Goal: Task Accomplishment & Management: Use online tool/utility

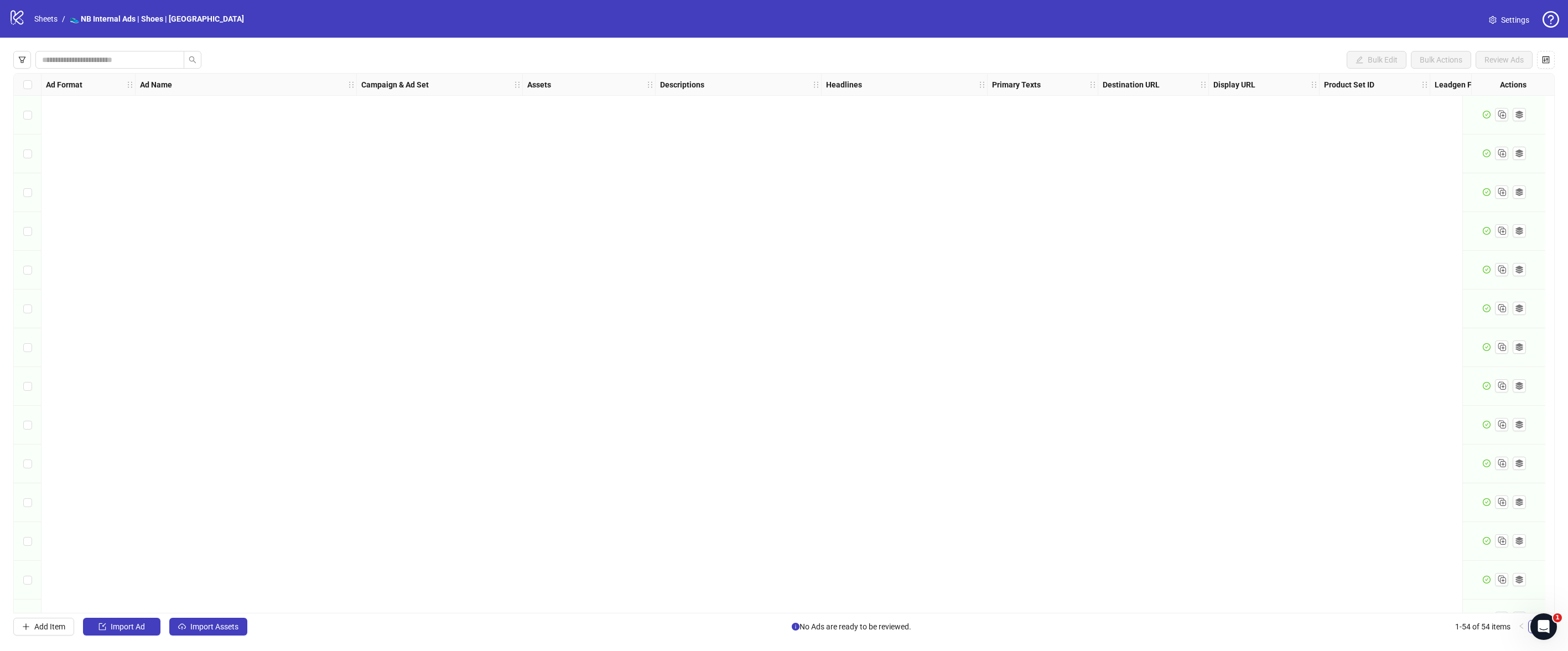
scroll to position [1580, 278]
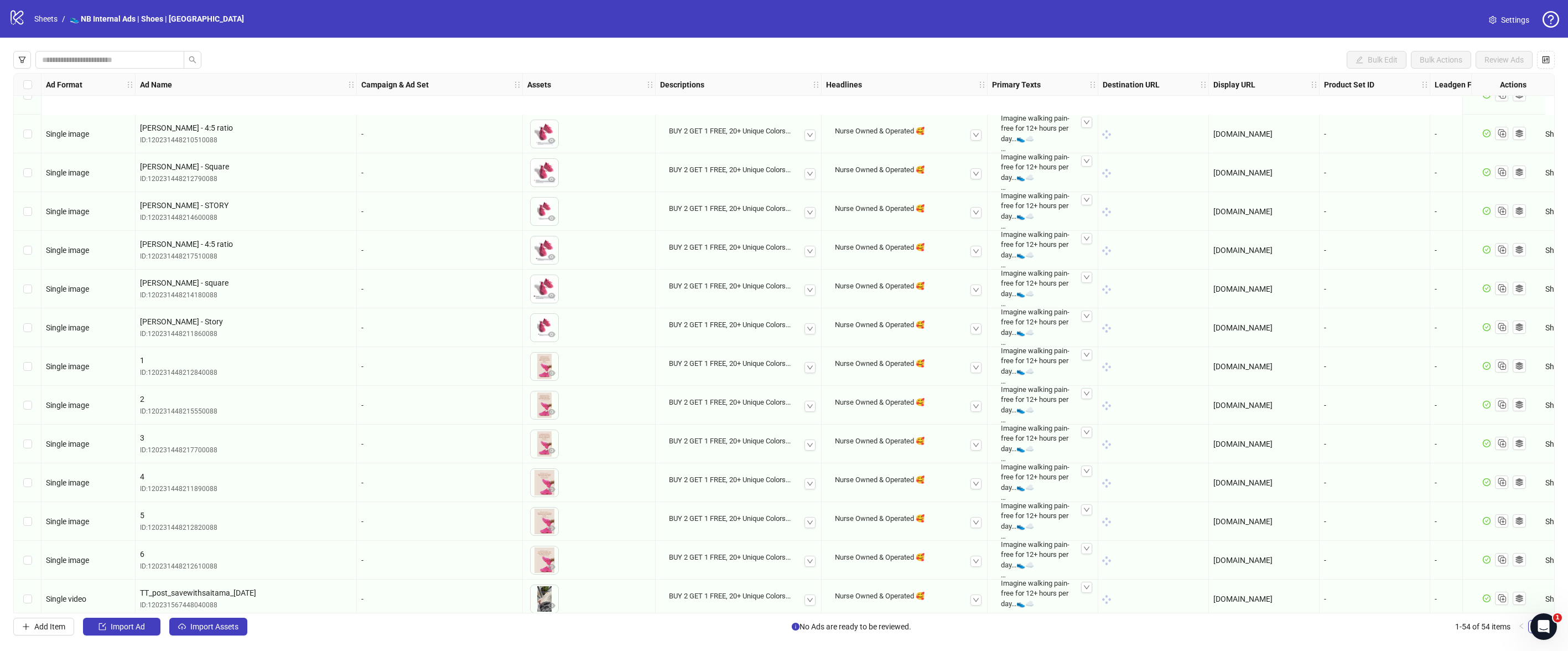
scroll to position [1580, 0]
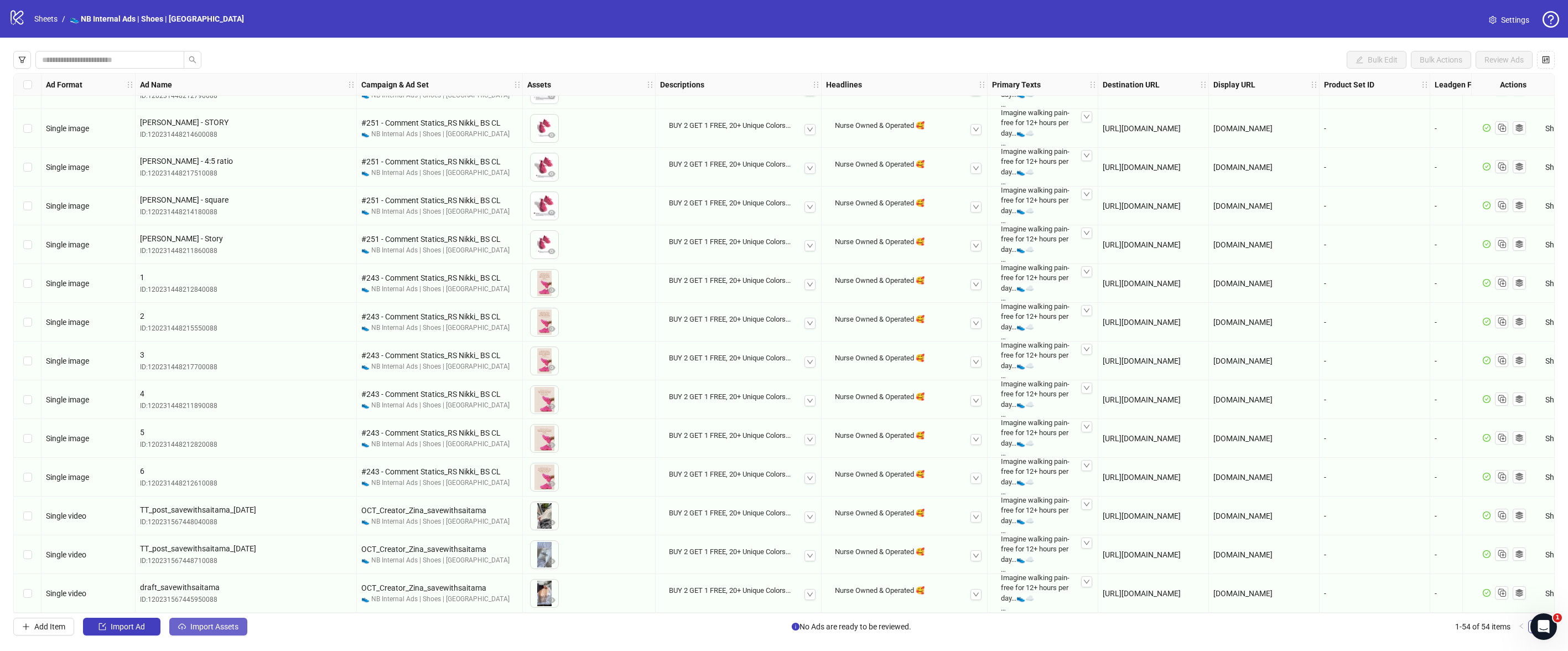
click at [214, 633] on button "Import Assets" at bounding box center [208, 627] width 78 height 18
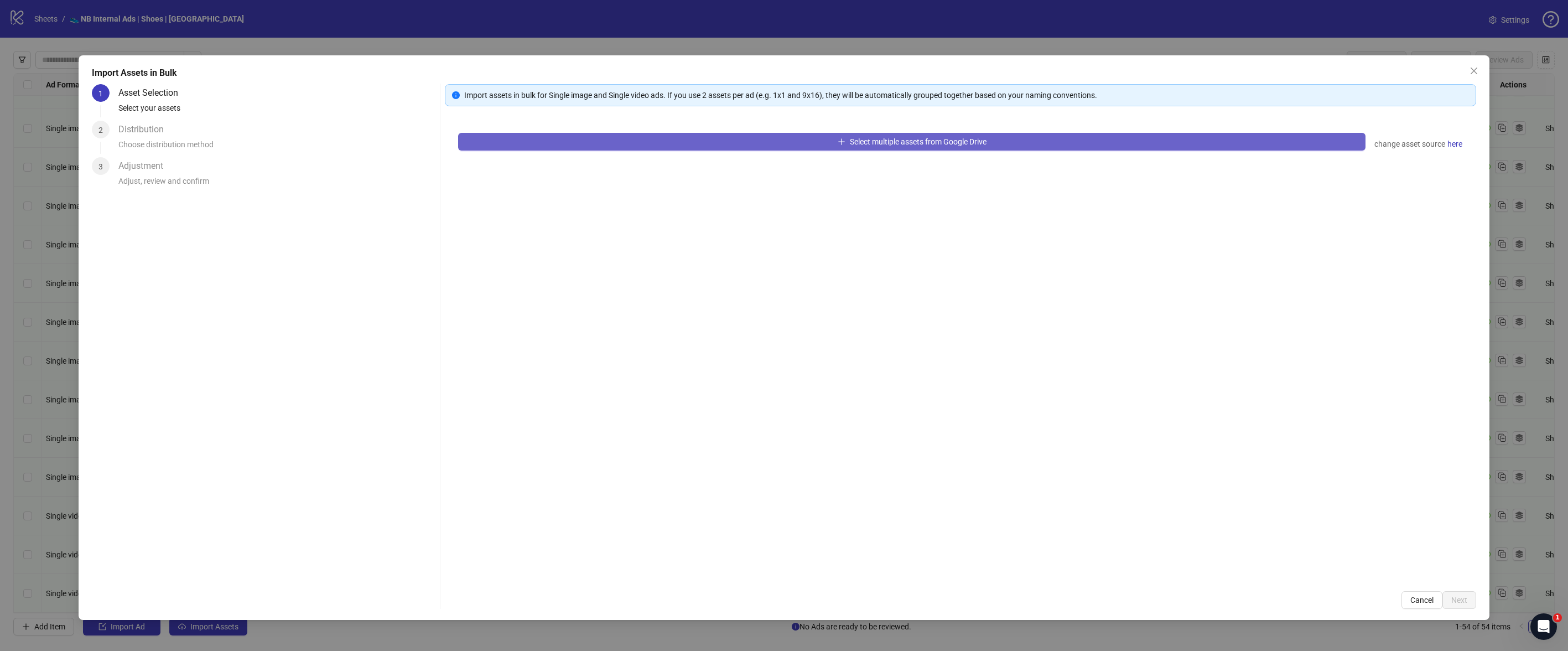
click at [822, 140] on button "Select multiple assets from Google Drive" at bounding box center [912, 142] width 908 height 18
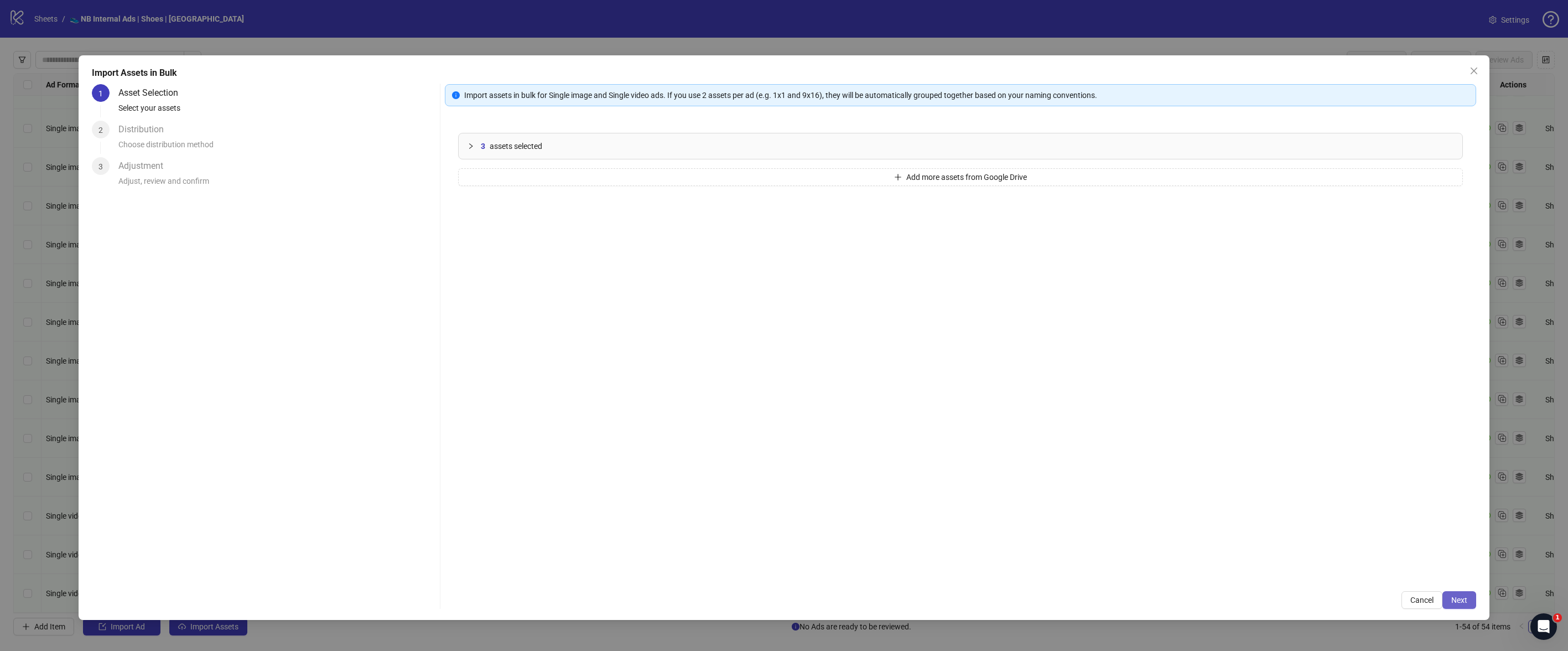
click at [1472, 599] on button "Next" at bounding box center [1459, 600] width 34 height 18
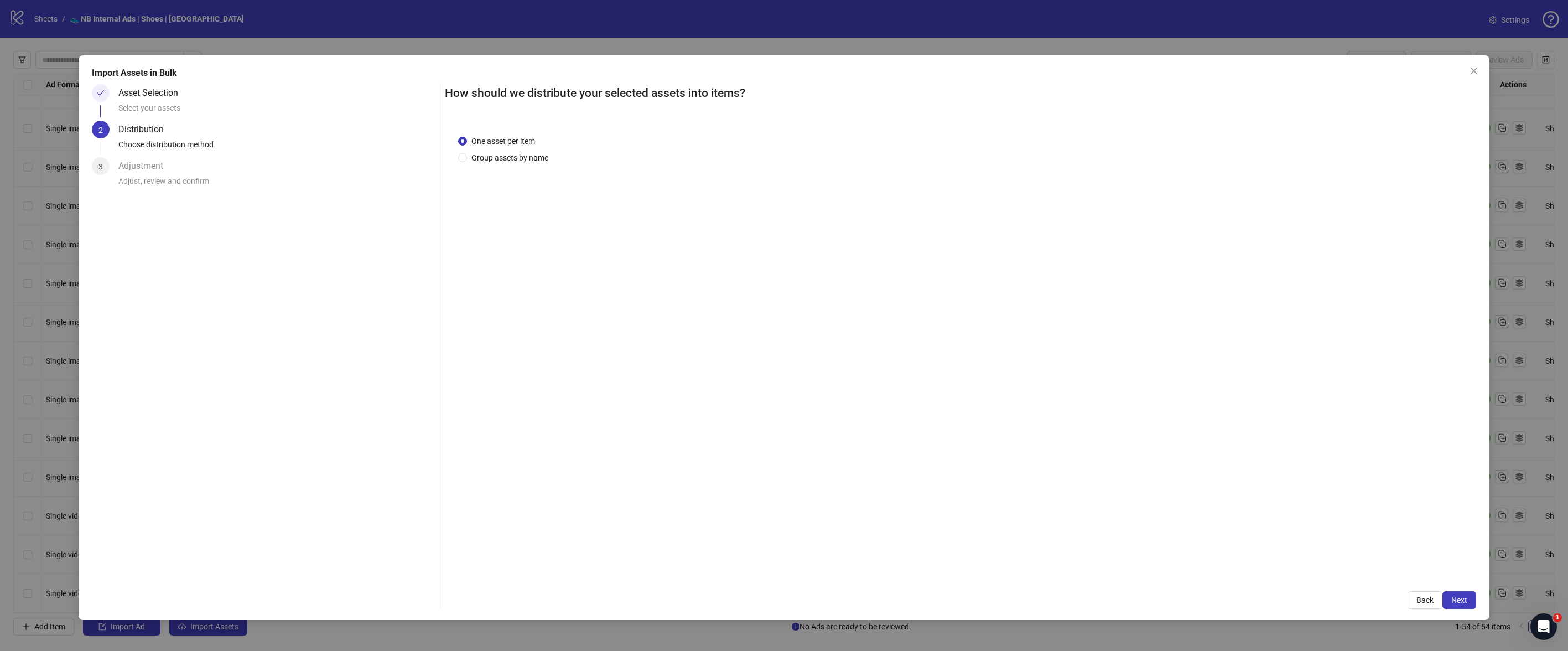
click at [1471, 600] on button "Next" at bounding box center [1459, 600] width 34 height 18
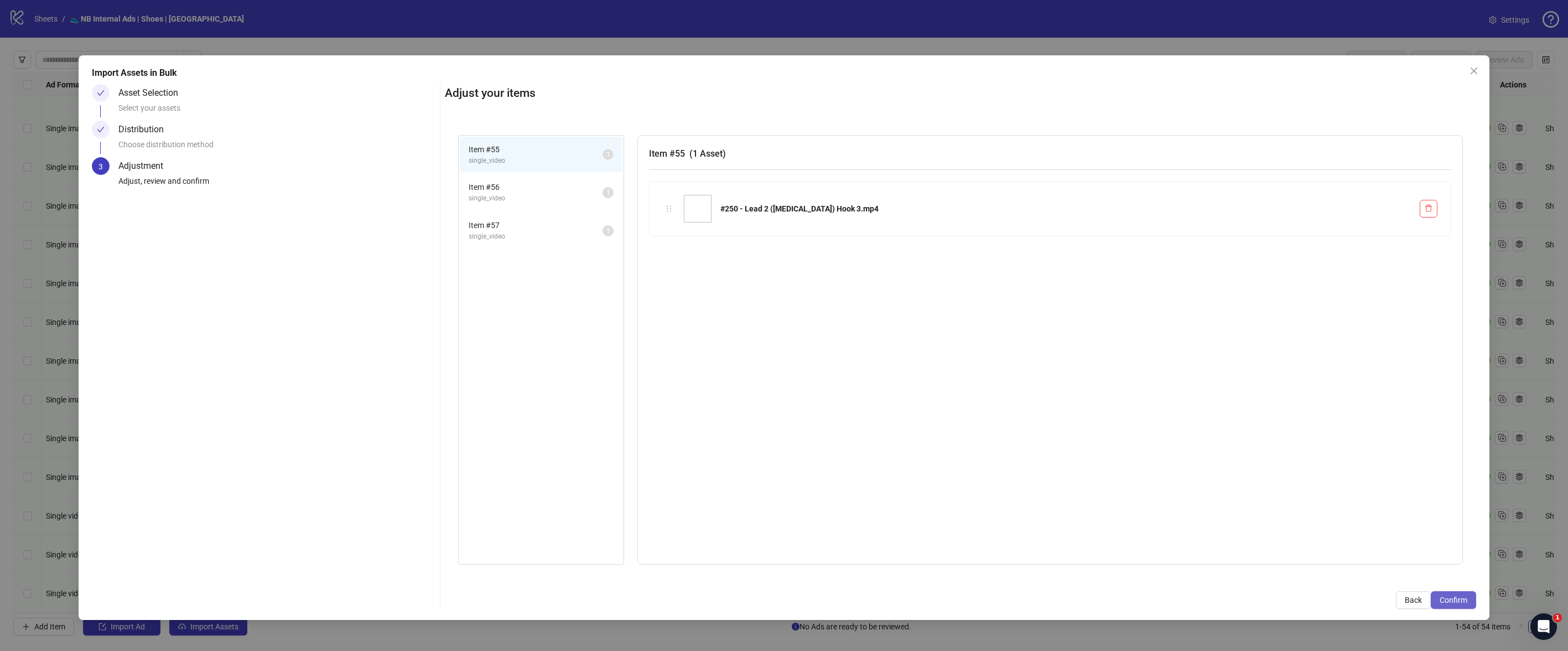
click at [1471, 599] on button "Confirm" at bounding box center [1453, 600] width 45 height 18
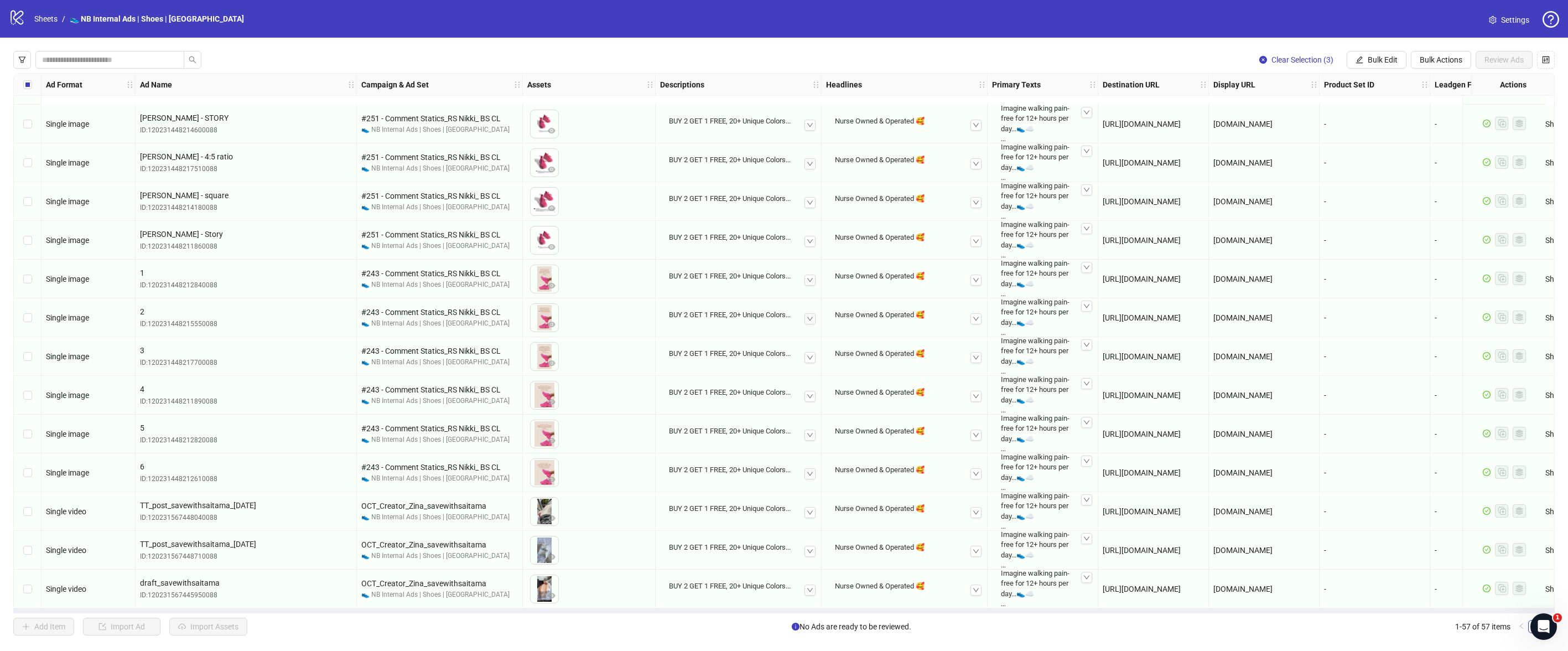
scroll to position [1696, 0]
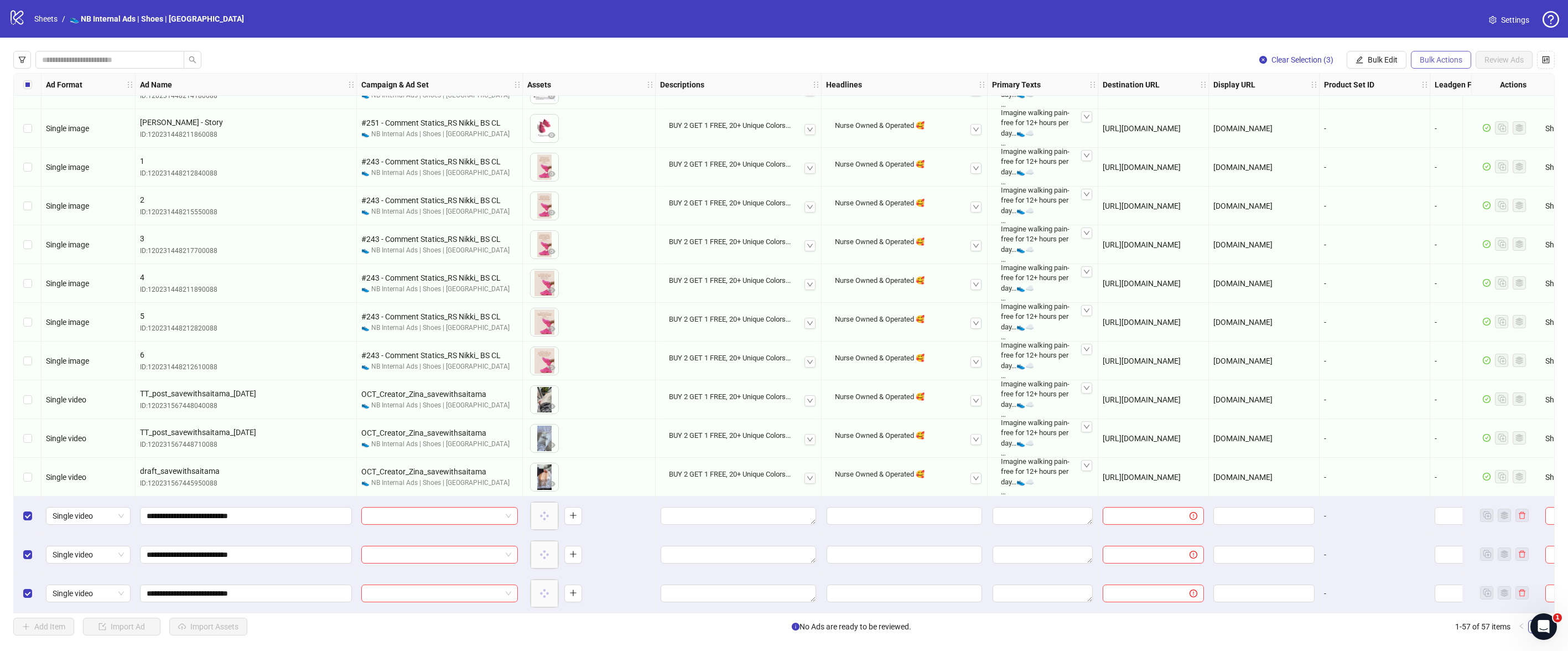
click at [1429, 56] on span "Bulk Actions" at bounding box center [1441, 60] width 43 height 9
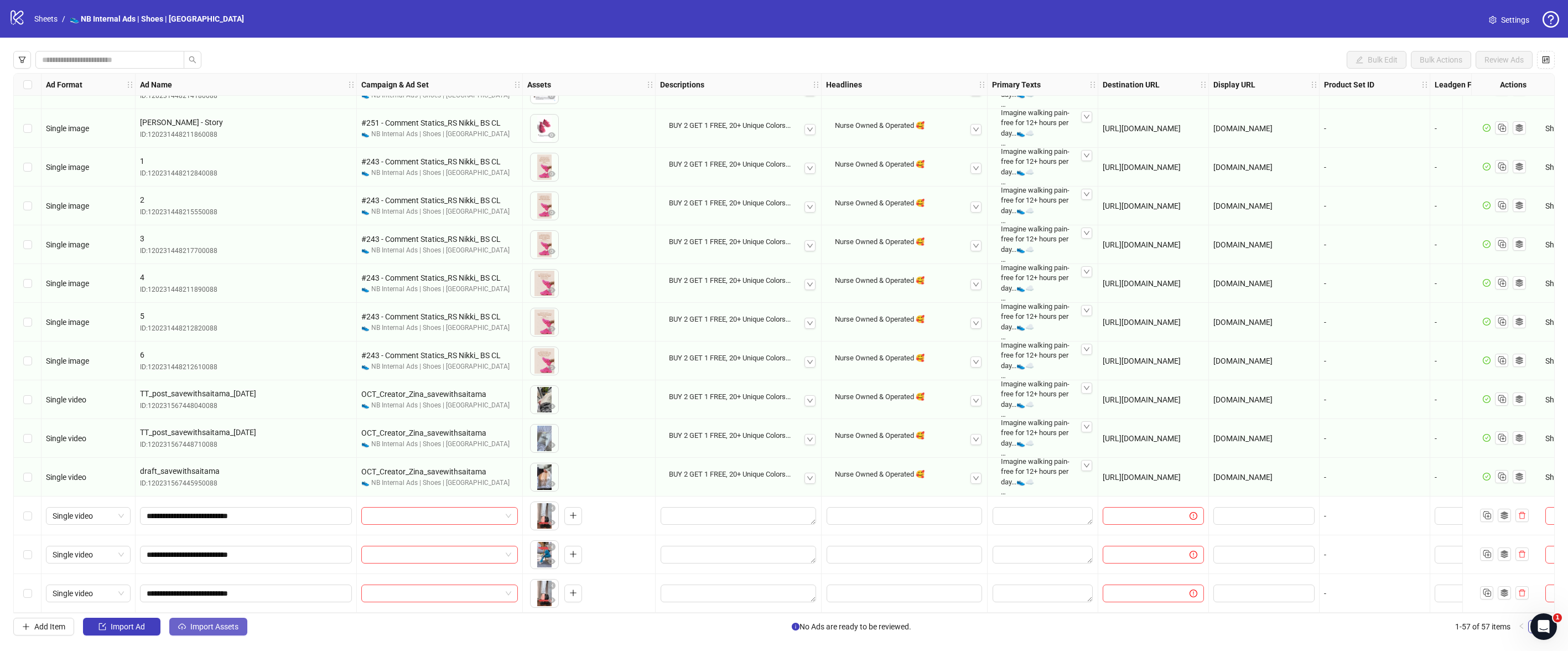
click at [212, 631] on span "Import Assets" at bounding box center [214, 627] width 48 height 9
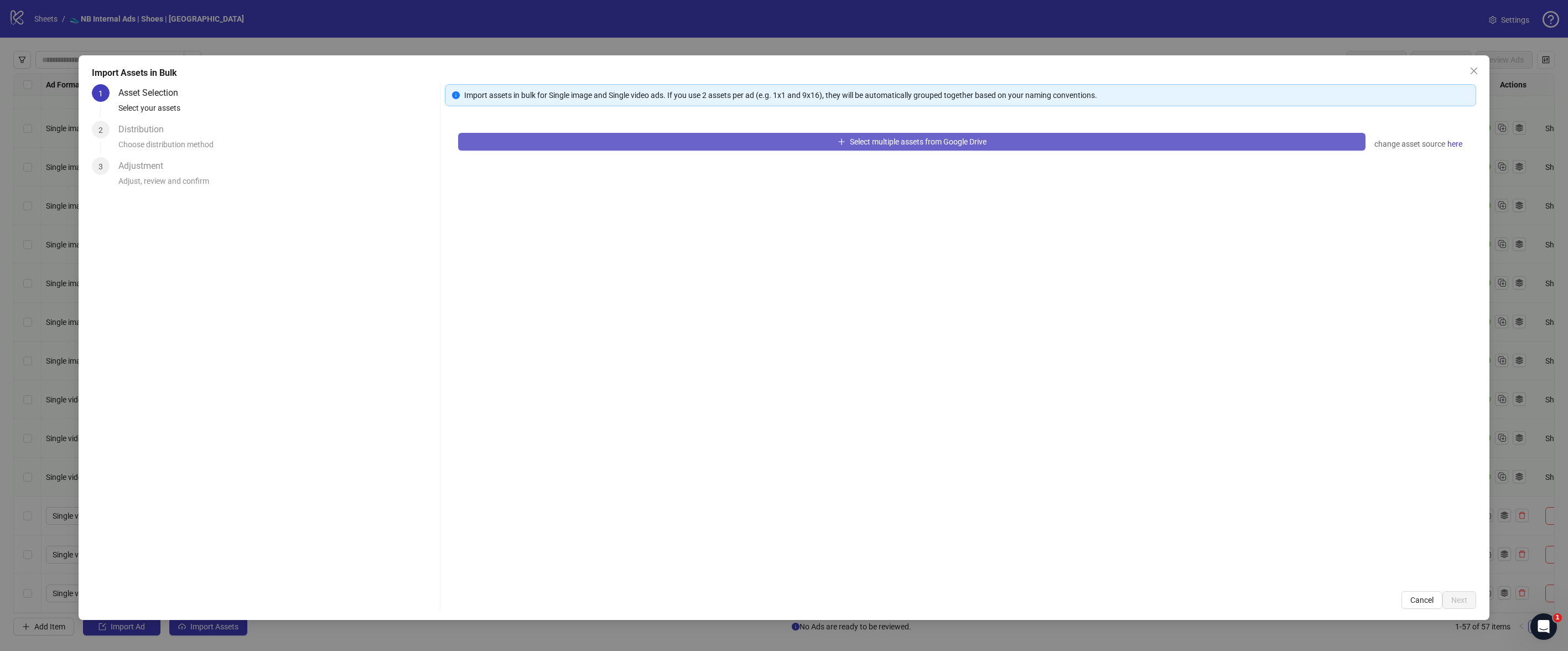
click at [744, 136] on button "Select multiple assets from Google Drive" at bounding box center [912, 142] width 908 height 18
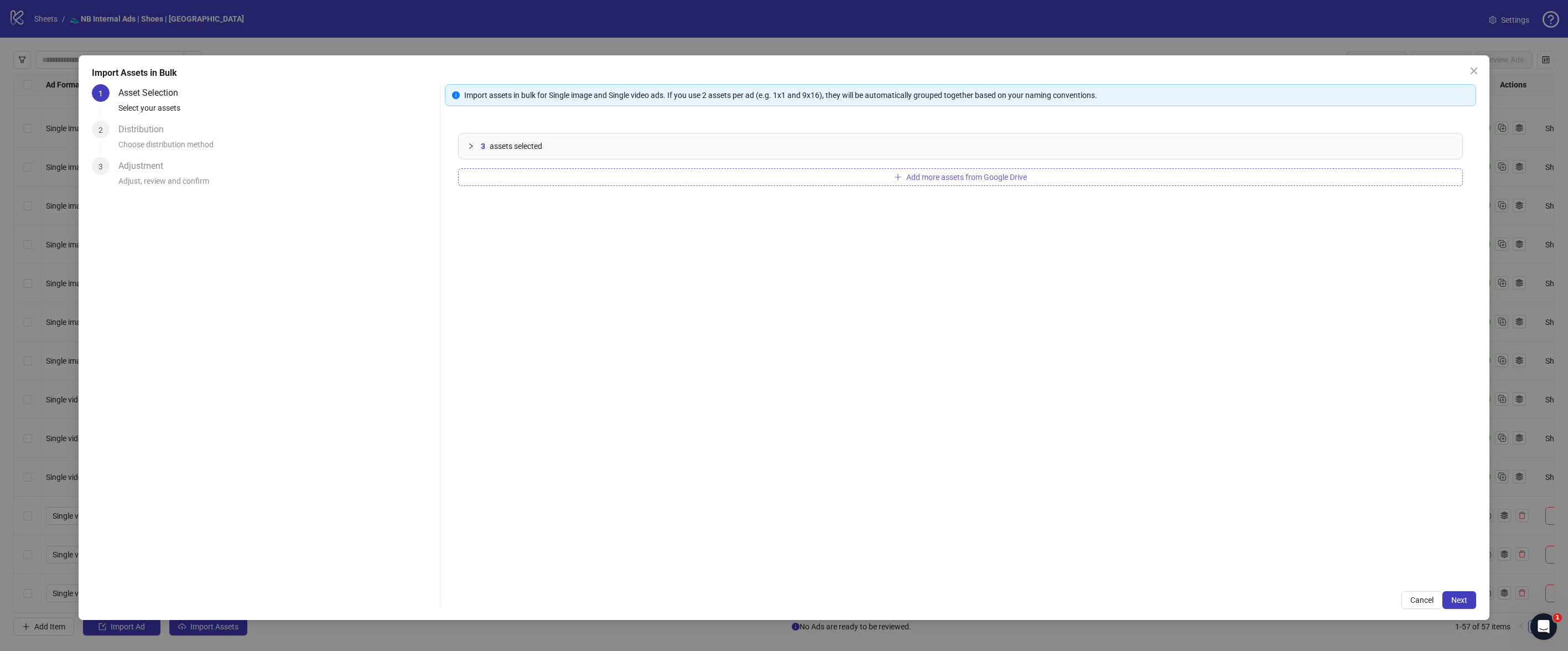
click at [962, 179] on span "Add more assets from Google Drive" at bounding box center [967, 176] width 121 height 9
click at [1470, 602] on button "Next" at bounding box center [1459, 600] width 34 height 18
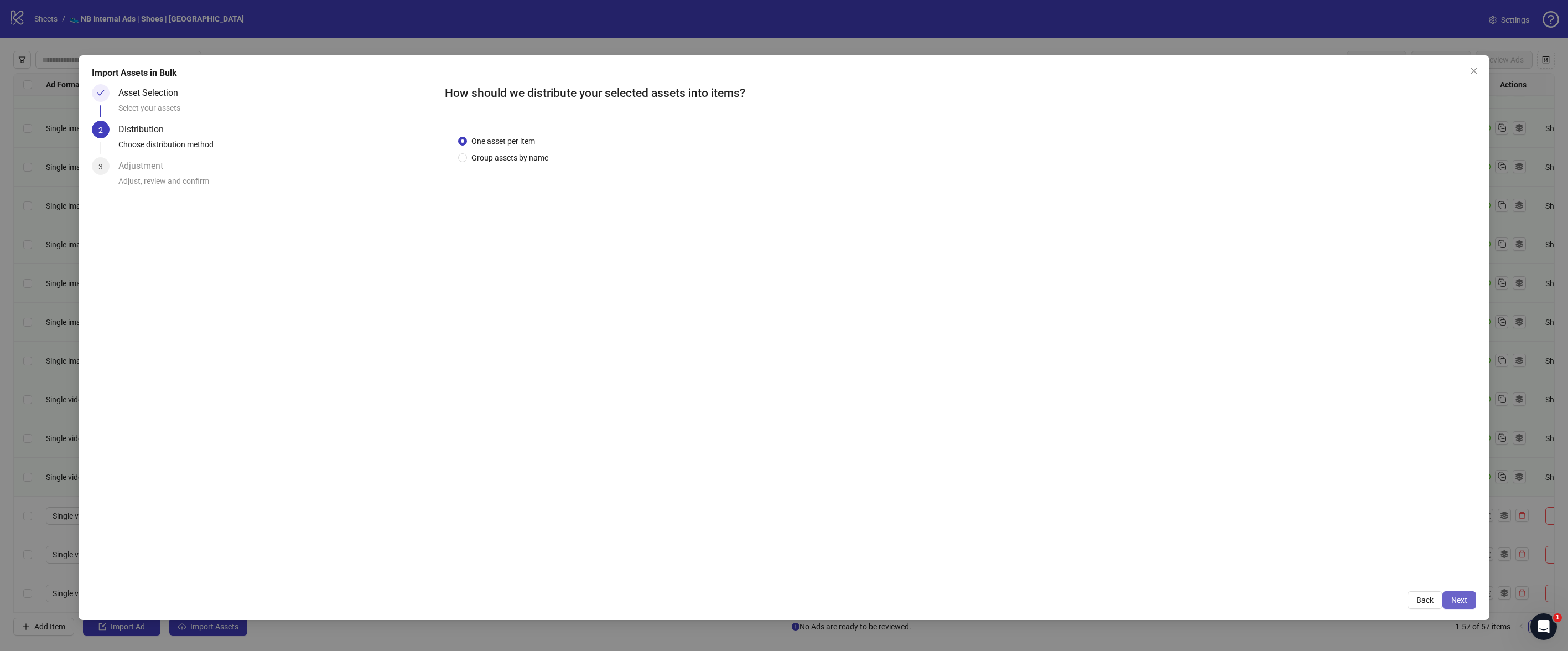
click at [1476, 607] on div "Back Next" at bounding box center [961, 600] width 1031 height 18
click at [1469, 606] on button "Next" at bounding box center [1459, 600] width 34 height 18
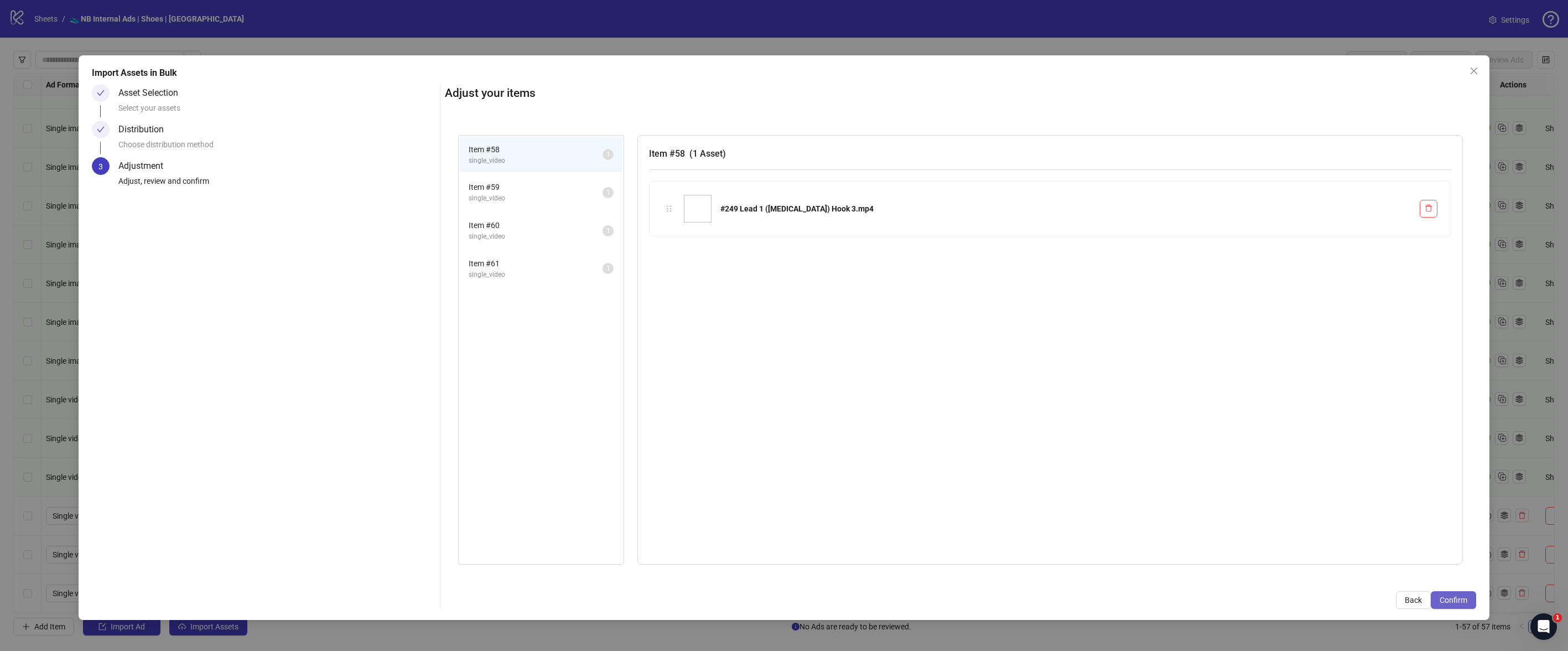
click at [1468, 604] on button "Confirm" at bounding box center [1453, 600] width 45 height 18
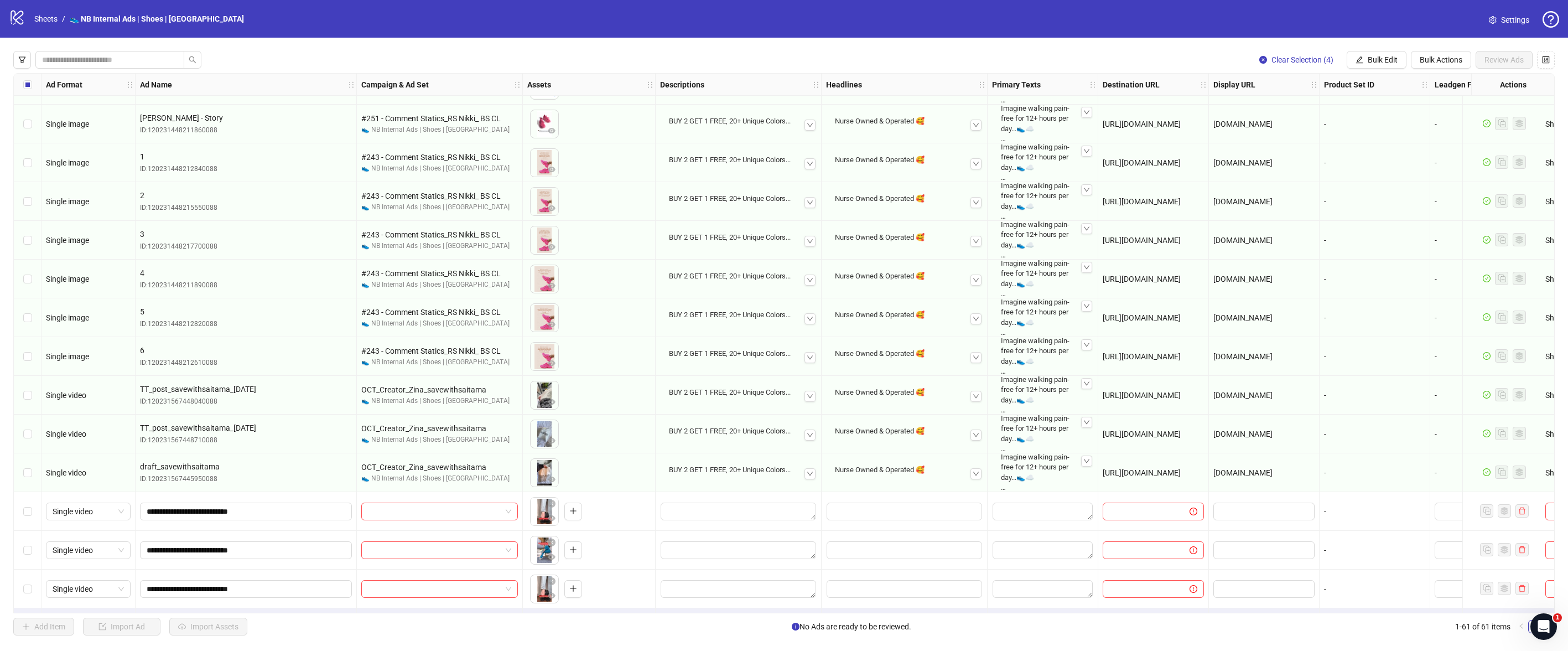
scroll to position [1851, 0]
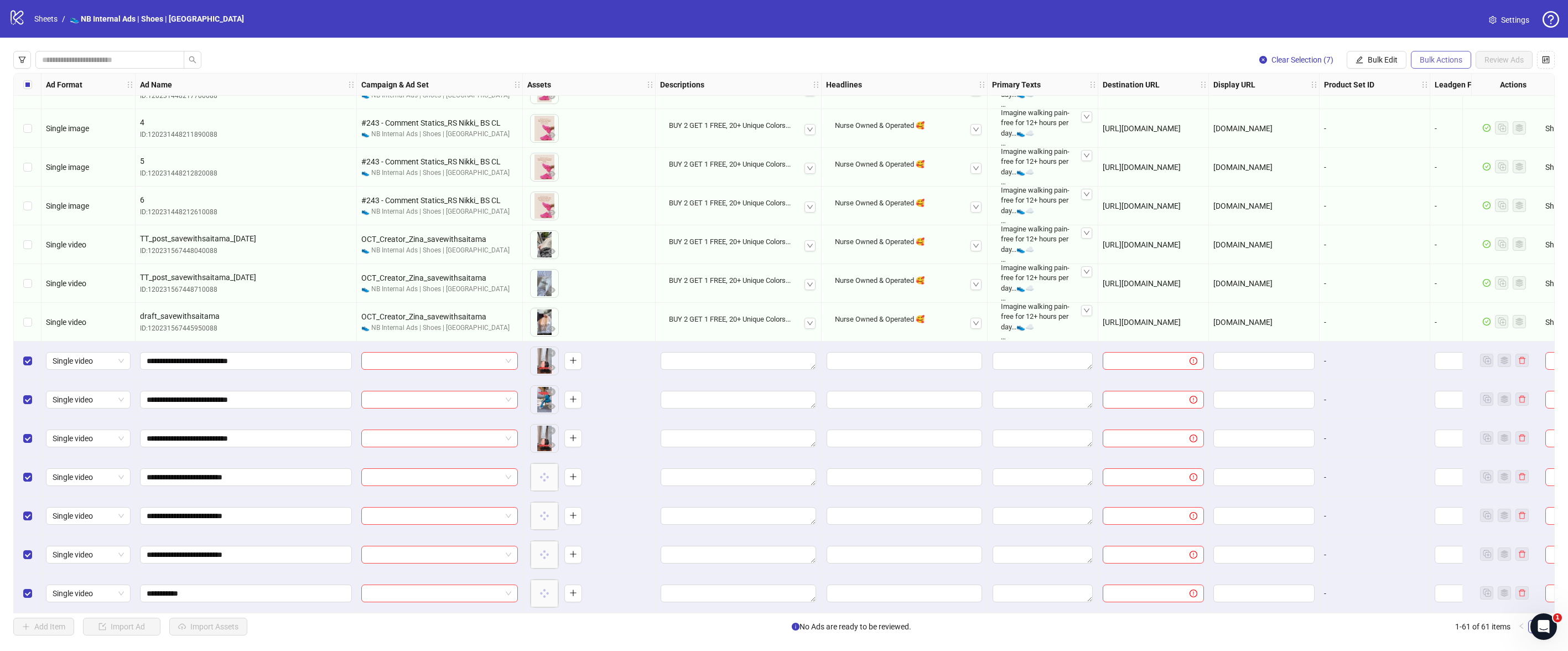
click at [1431, 67] on button "Bulk Actions" at bounding box center [1441, 60] width 60 height 18
click at [1442, 150] on span "Apply Template" at bounding box center [1457, 153] width 76 height 12
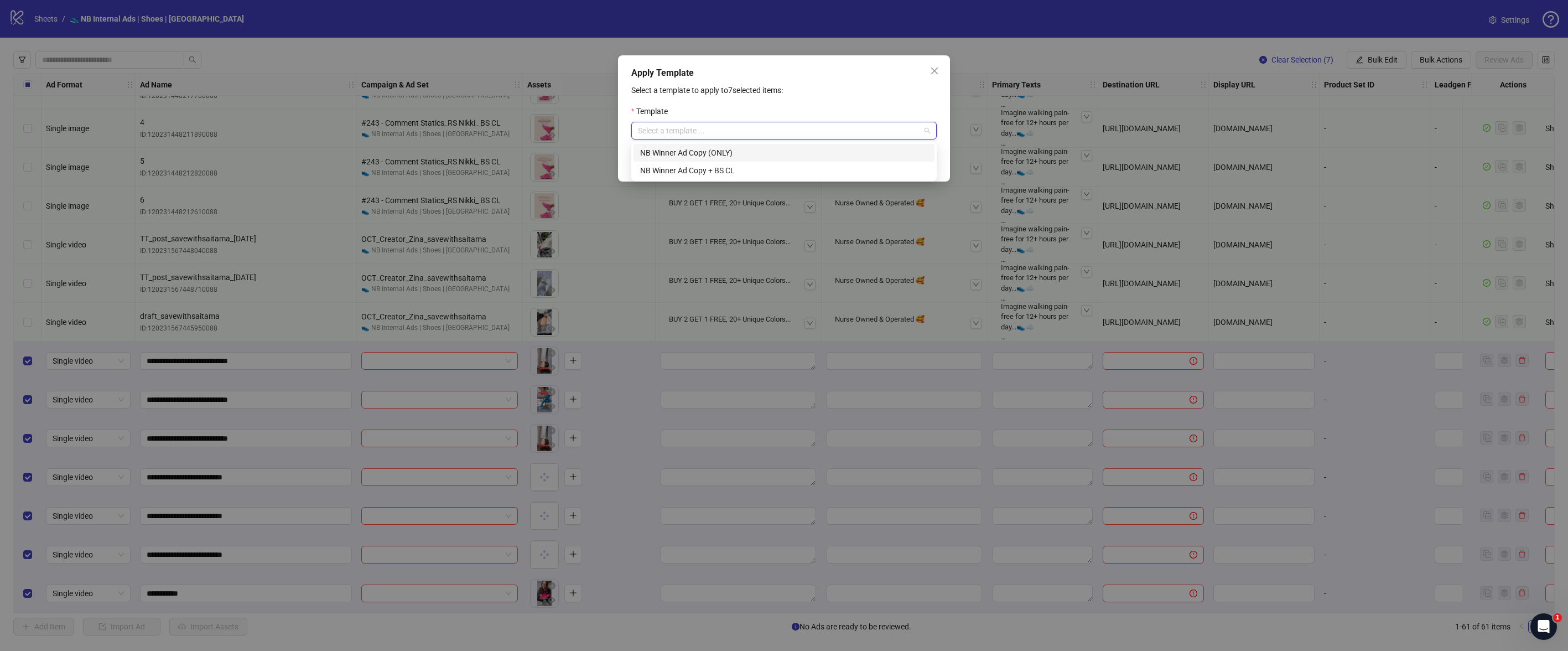
click at [877, 130] on input "search" at bounding box center [779, 130] width 282 height 16
click at [720, 173] on div "NB Winner Ad Copy + BS CL" at bounding box center [784, 170] width 288 height 12
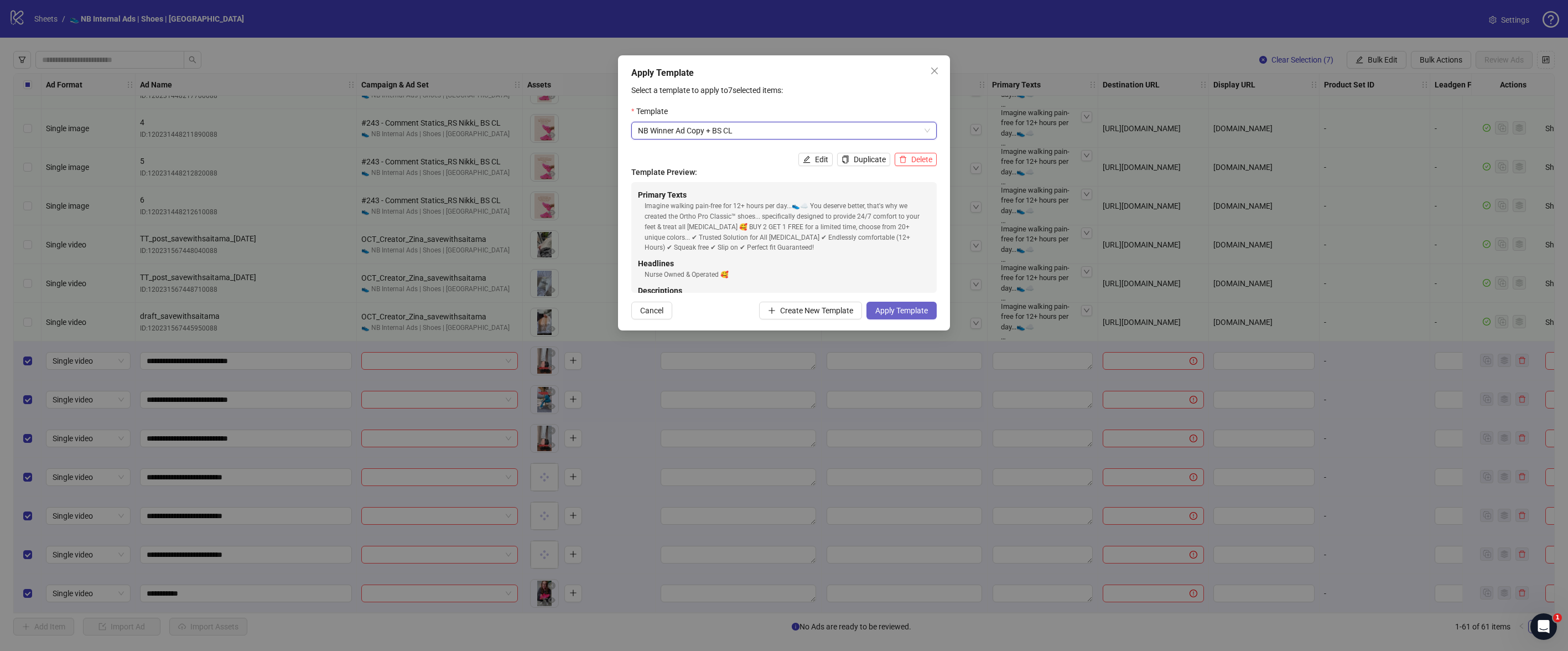
click at [917, 305] on button "Apply Template" at bounding box center [902, 310] width 71 height 18
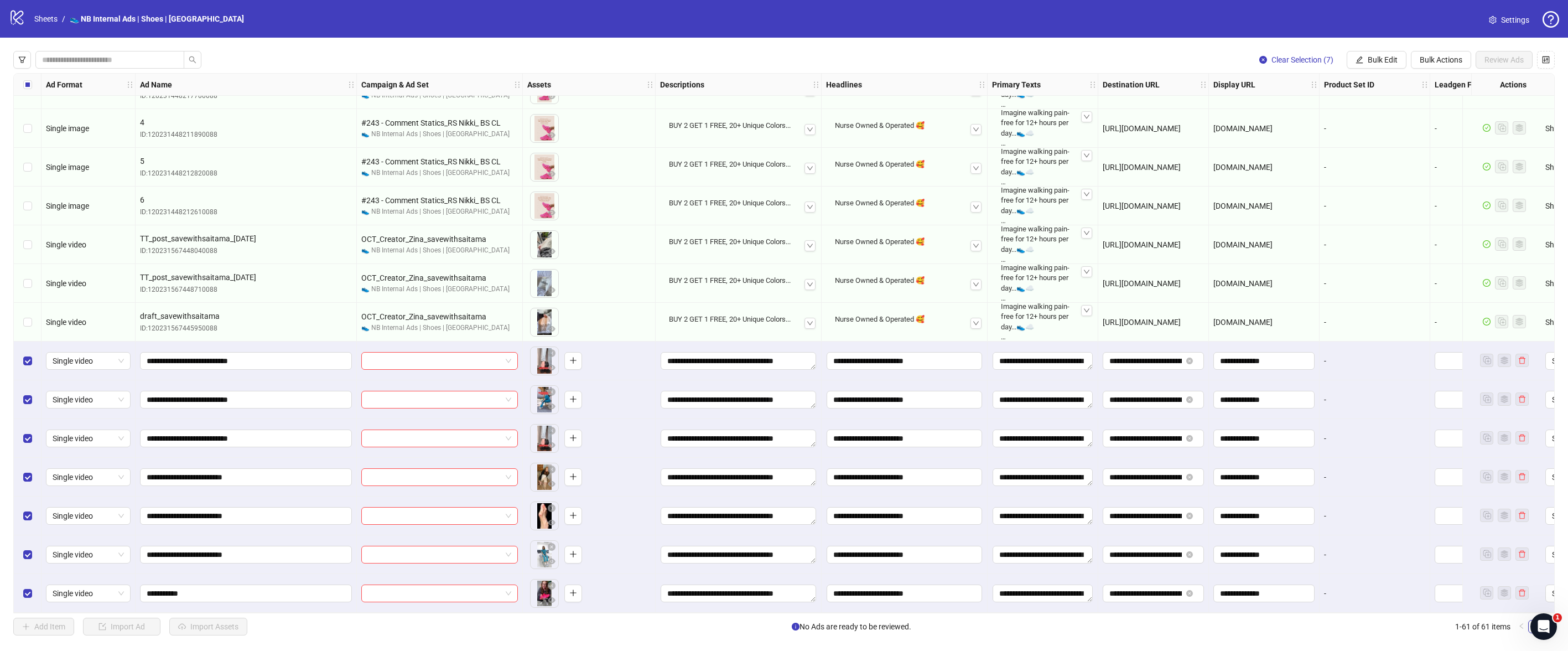
click at [22, 83] on div "Select all rows" at bounding box center [27, 84] width 28 height 22
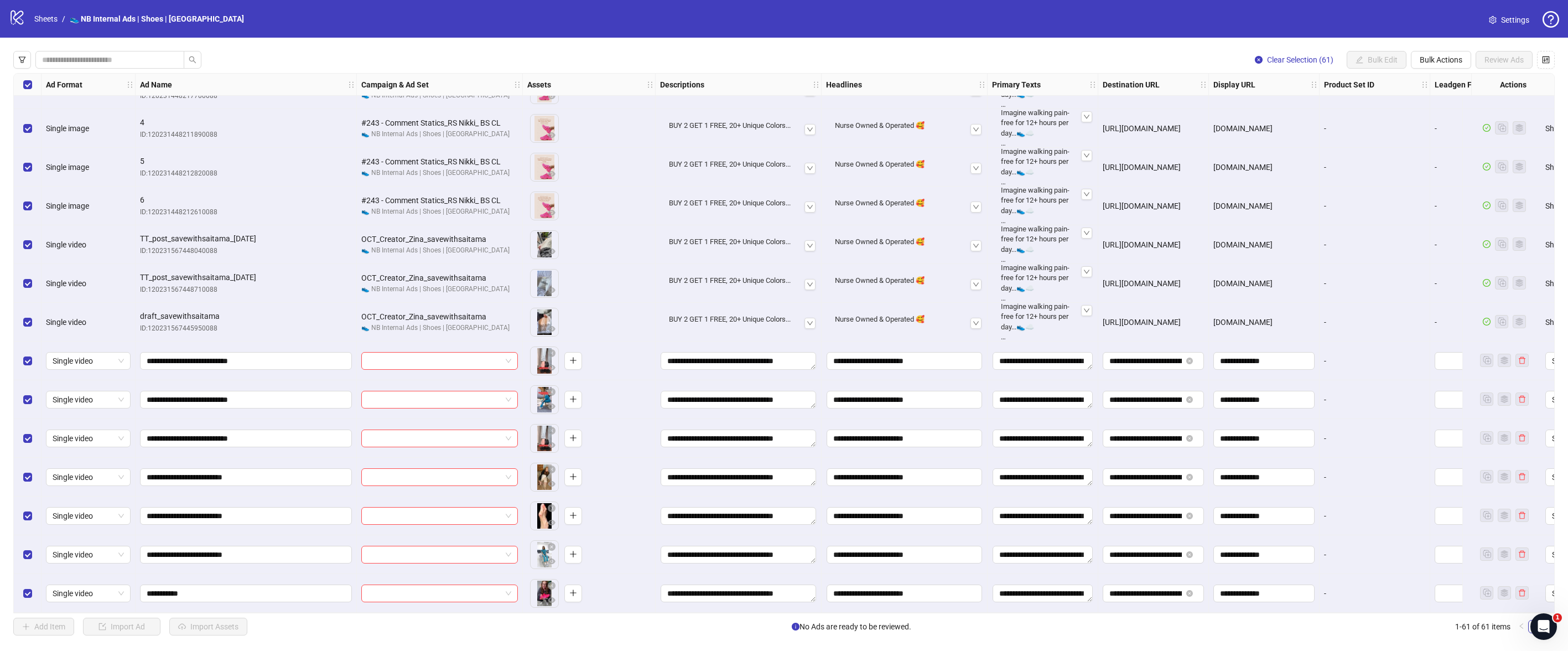
click at [22, 83] on div "Select all rows" at bounding box center [27, 84] width 28 height 22
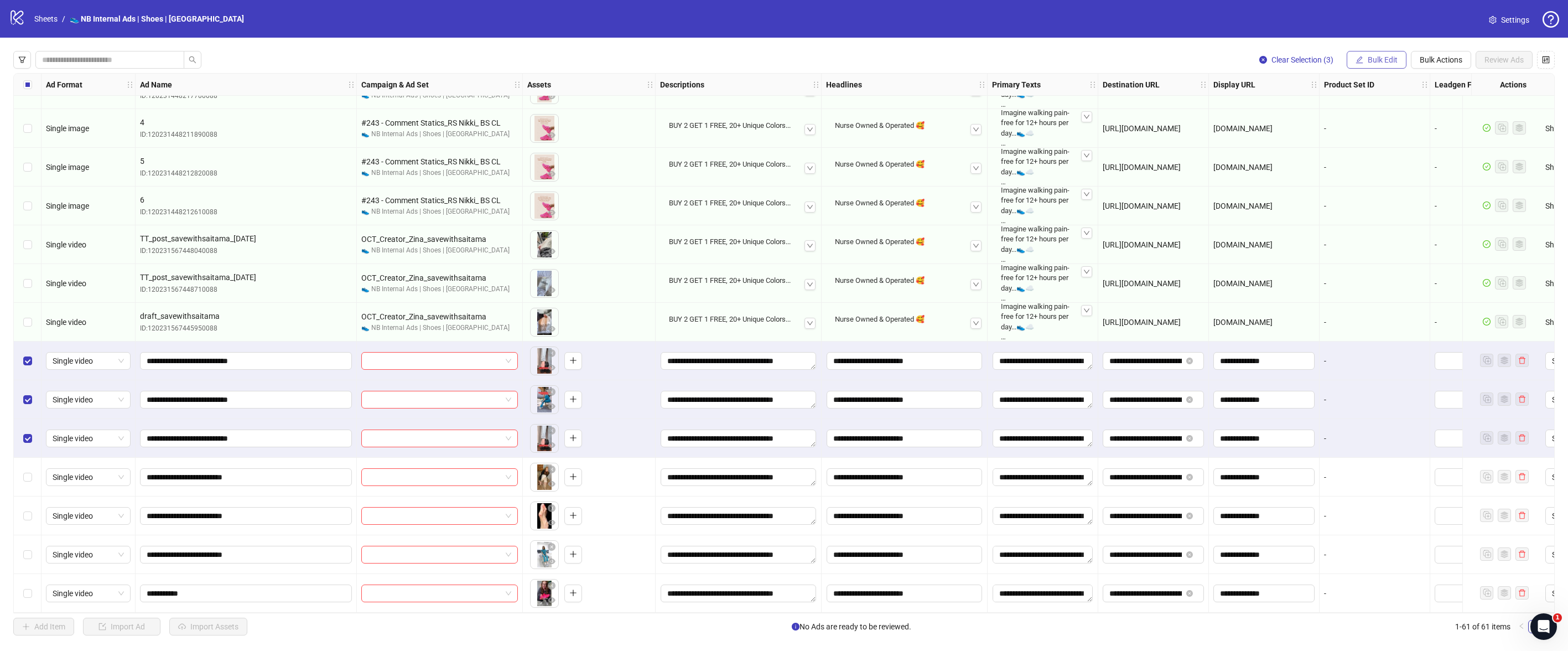
click at [1386, 61] on span "Bulk Edit" at bounding box center [1383, 60] width 30 height 9
click at [1391, 122] on span "Campaign & Ad Set" at bounding box center [1388, 117] width 66 height 12
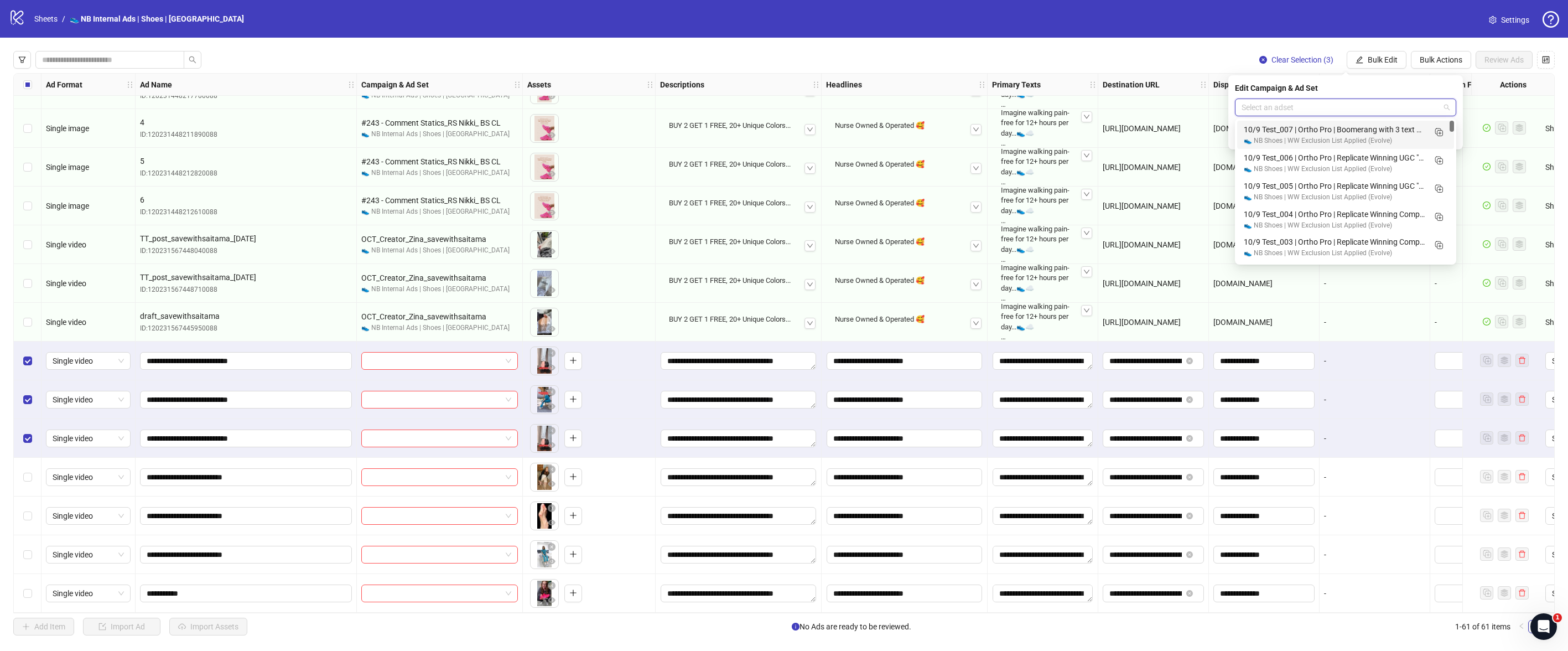
click at [1428, 113] on input "search" at bounding box center [1341, 107] width 198 height 16
click at [1439, 206] on line "Duplicate" at bounding box center [1440, 206] width 3 height 0
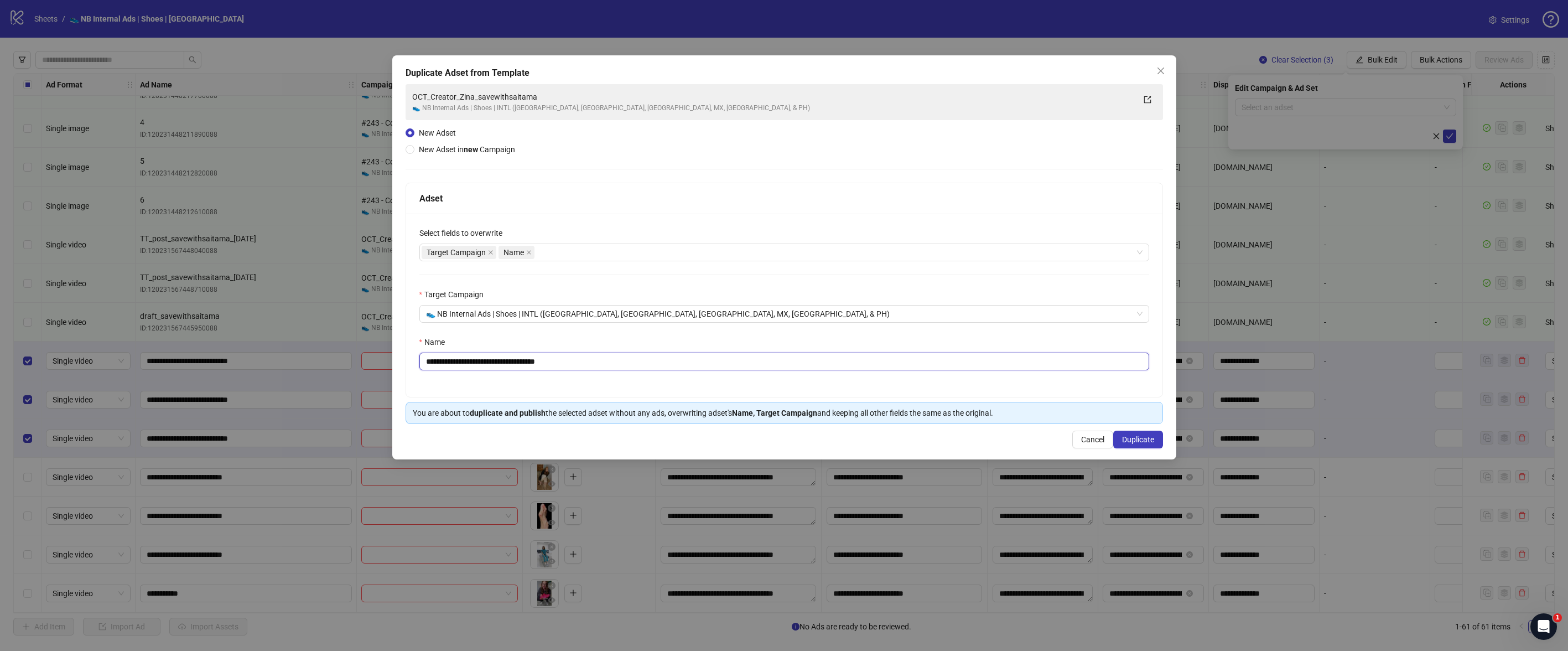
click at [588, 362] on input "**********" at bounding box center [784, 362] width 730 height 18
paste input "text"
drag, startPoint x: 505, startPoint y: 361, endPoint x: 612, endPoint y: 358, distance: 107.0
click at [612, 358] on input "**********" at bounding box center [784, 362] width 730 height 18
type input "**********"
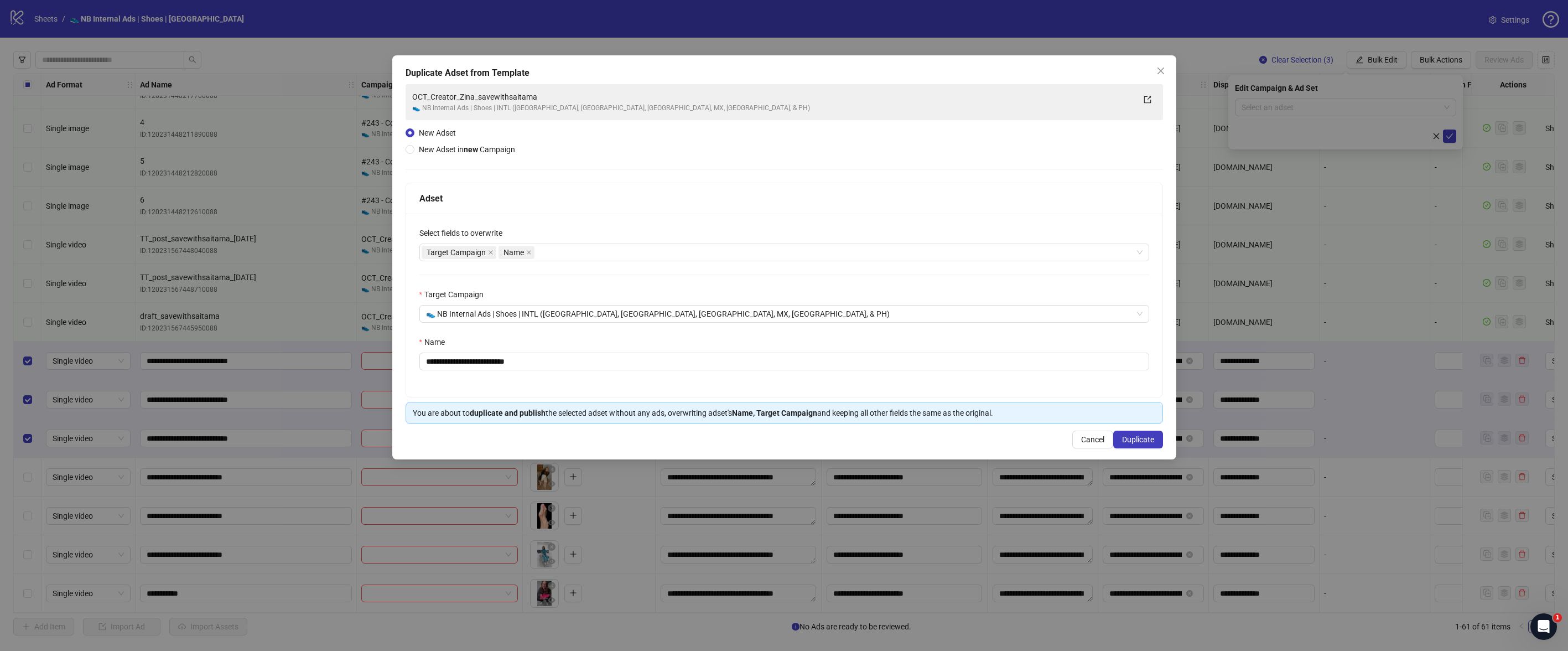
drag, startPoint x: 1146, startPoint y: 440, endPoint x: 763, endPoint y: 293, distance: 410.2
click at [820, 291] on div "**********" at bounding box center [784, 257] width 784 height 404
click at [705, 310] on span "👟 NB Internal Ads | Shoes | INTL ([GEOGRAPHIC_DATA], [GEOGRAPHIC_DATA], [GEOGRA…" at bounding box center [784, 314] width 716 height 16
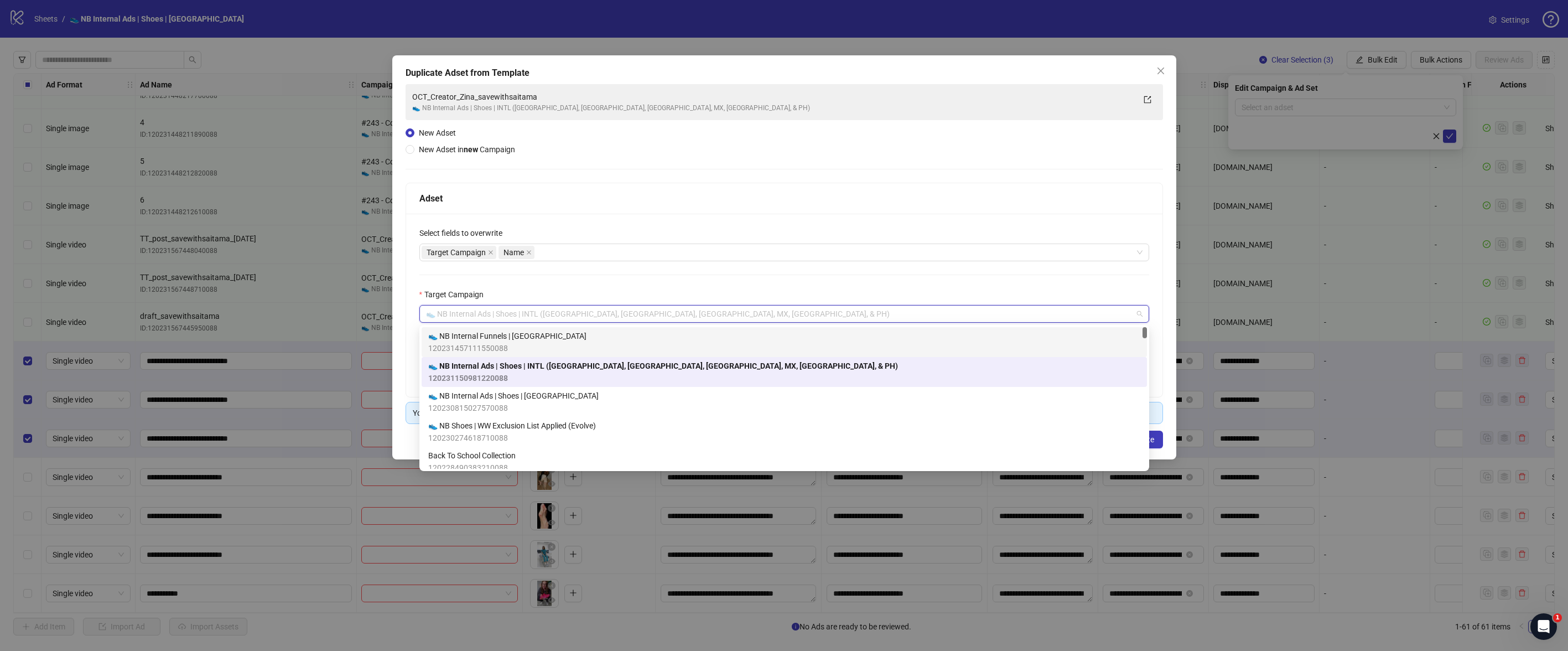
click at [651, 343] on div "👟 NB Internal Funnels | [GEOGRAPHIC_DATA] 120231457111550088" at bounding box center [784, 342] width 712 height 24
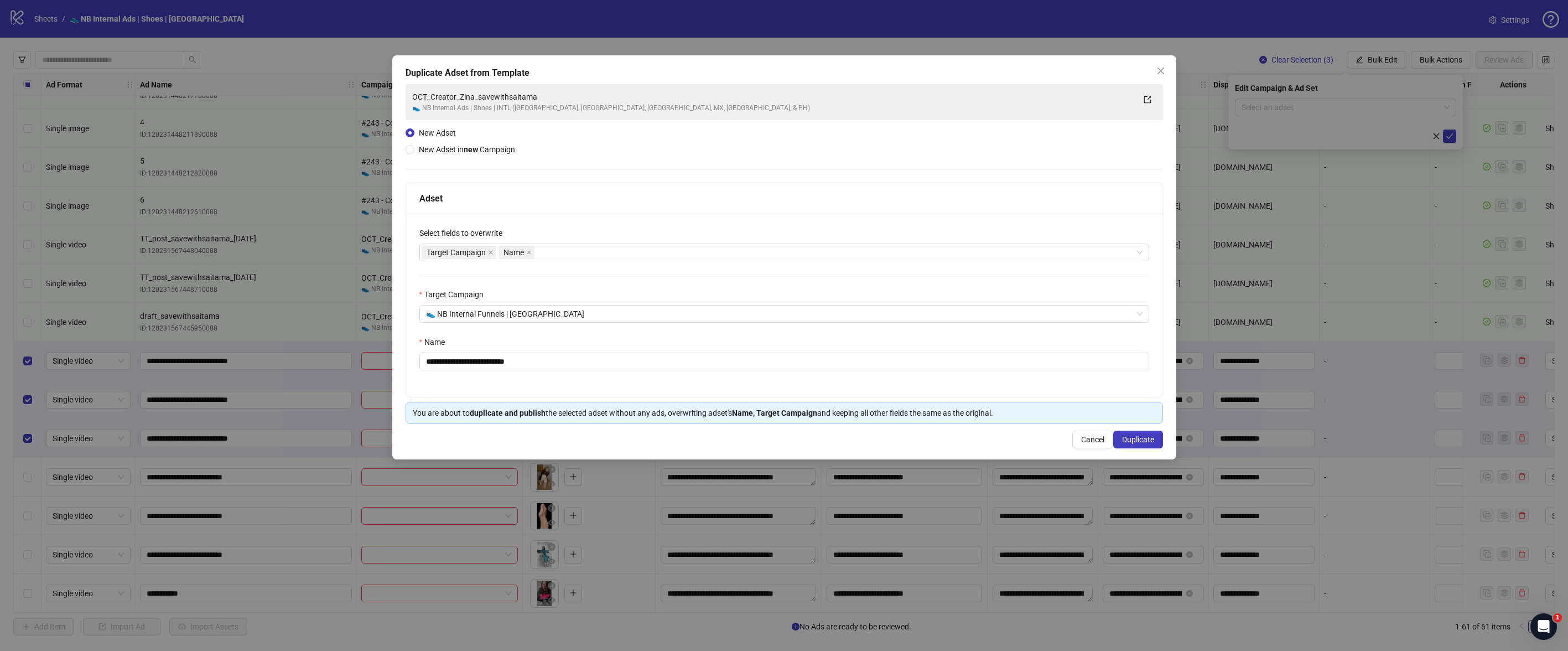
click at [773, 323] on div "**********" at bounding box center [784, 305] width 757 height 183
click at [775, 319] on span "👟 NB Internal Funnels | [GEOGRAPHIC_DATA]" at bounding box center [784, 314] width 716 height 16
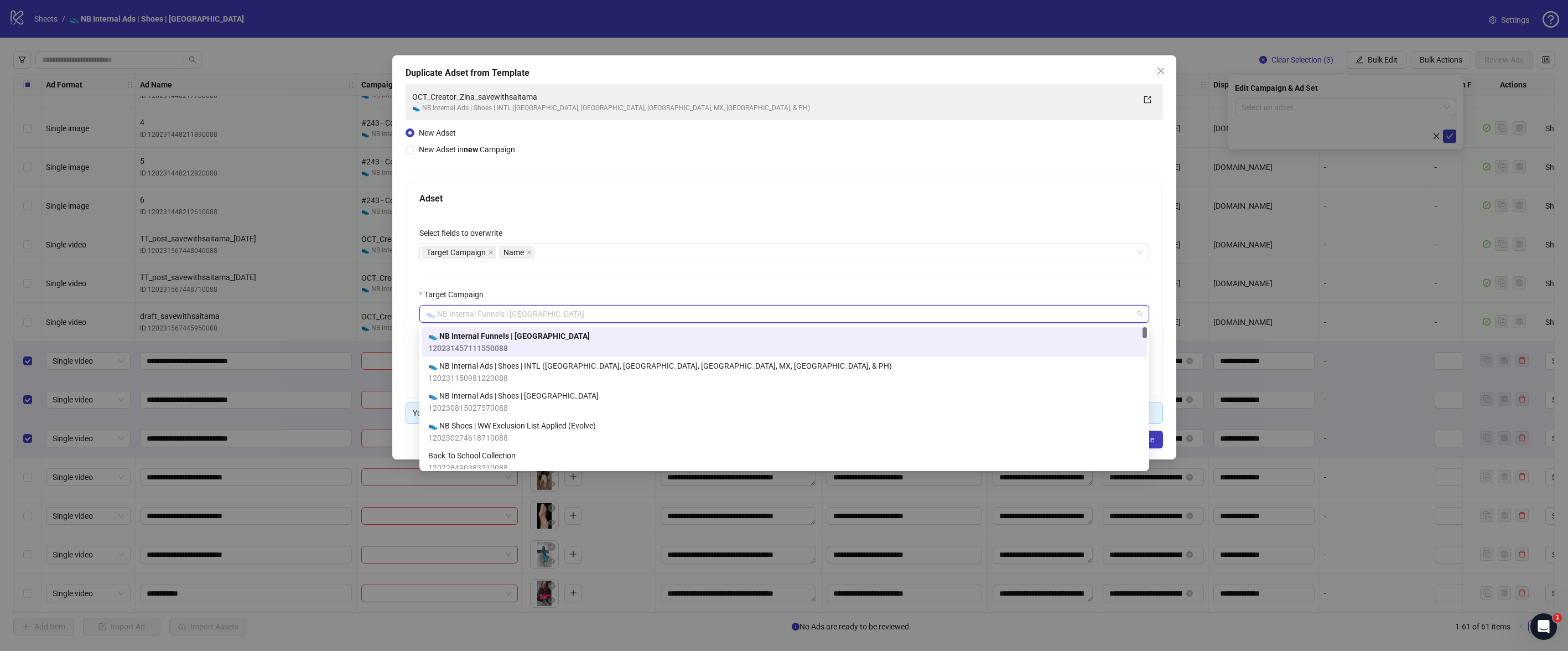
click at [809, 284] on div "**********" at bounding box center [784, 305] width 757 height 183
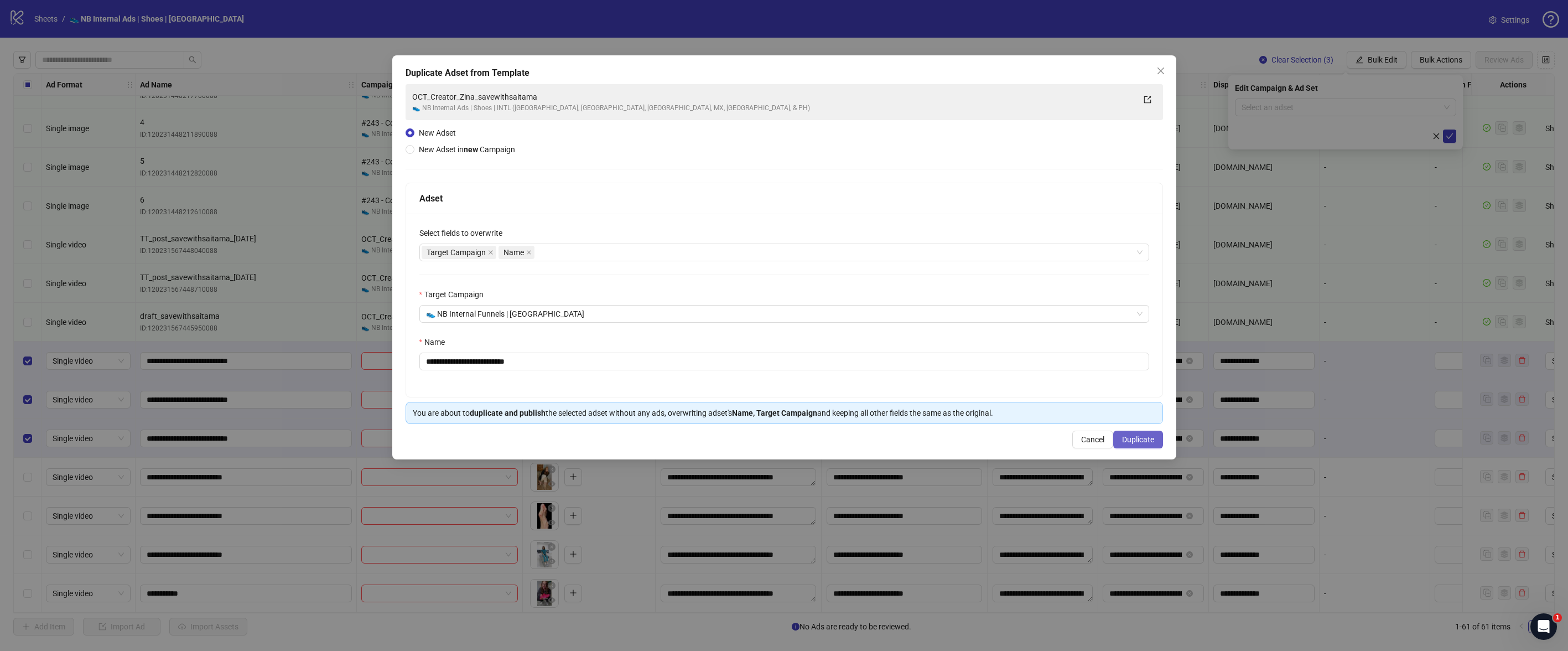
click at [1134, 438] on span "Duplicate" at bounding box center [1138, 439] width 32 height 9
click at [1074, 434] on div "Cancel Duplicate" at bounding box center [784, 440] width 758 height 18
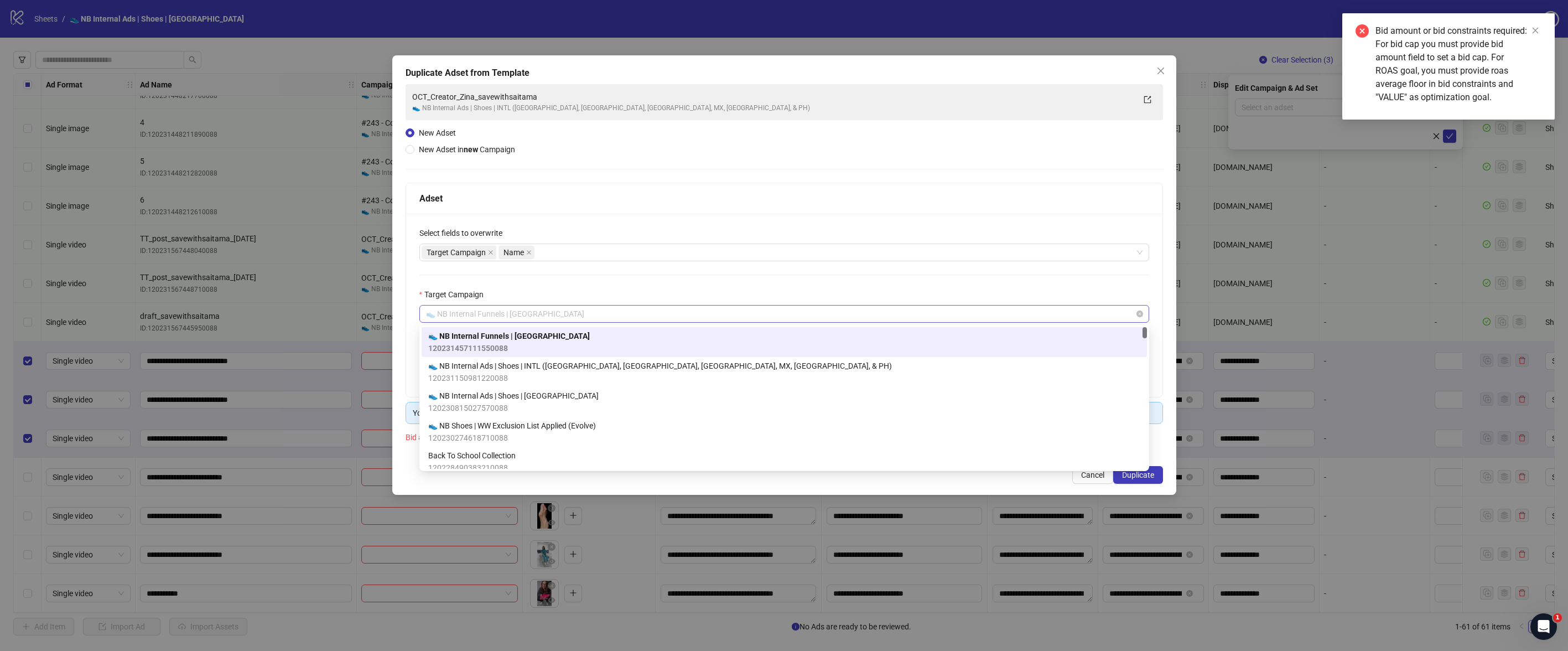
click at [657, 306] on span "👟 NB Internal Funnels | [GEOGRAPHIC_DATA]" at bounding box center [784, 314] width 716 height 16
click at [607, 394] on div "👟 NB Internal Ads | Shoes | USA 120230815027570088" at bounding box center [784, 402] width 712 height 24
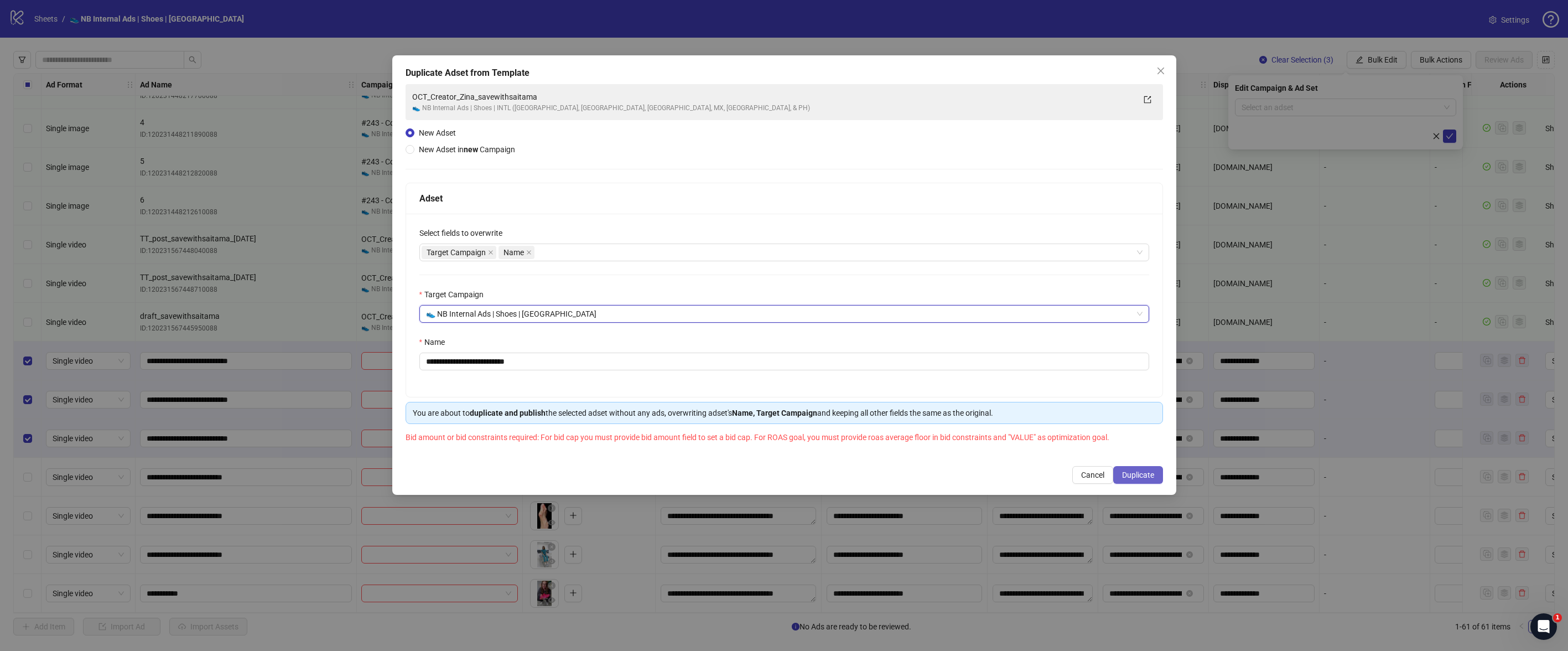
click at [1128, 481] on button "Duplicate" at bounding box center [1138, 475] width 50 height 18
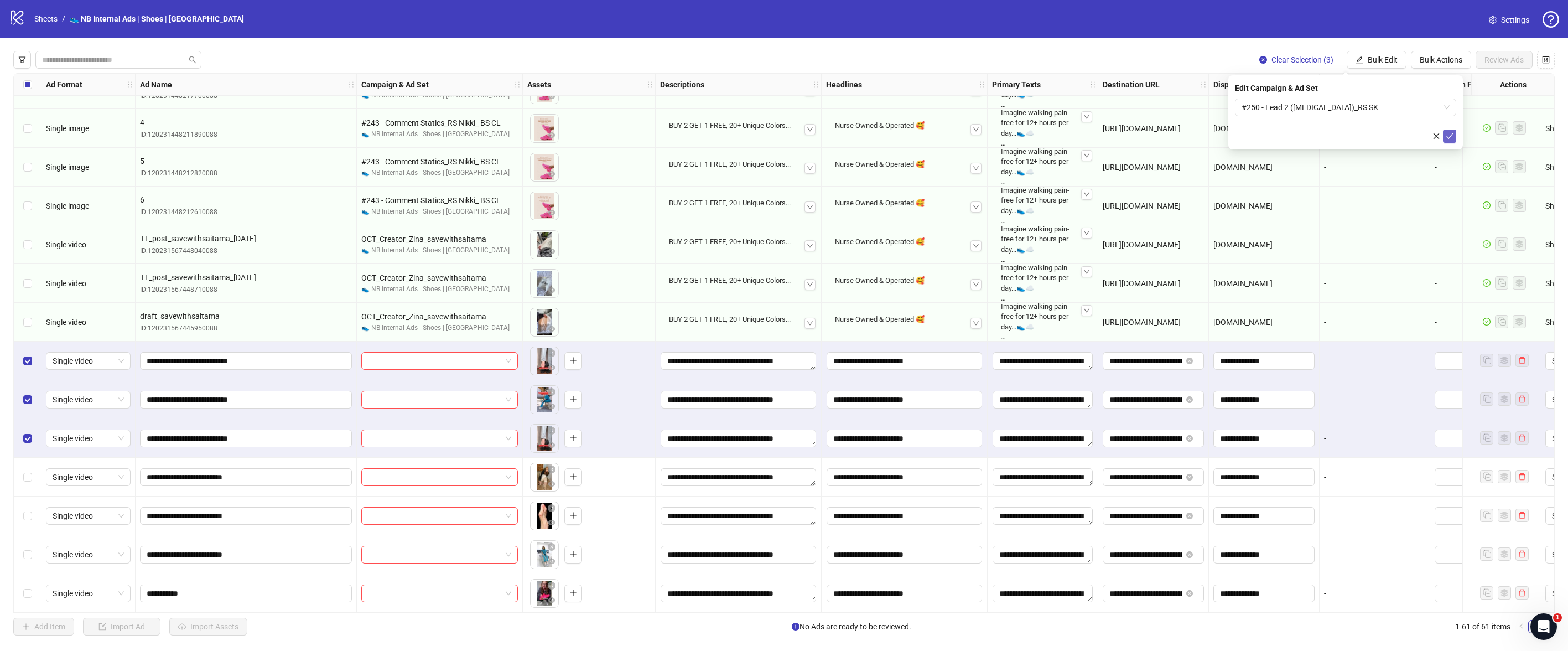
click at [1449, 138] on icon "check" at bounding box center [1449, 136] width 7 height 7
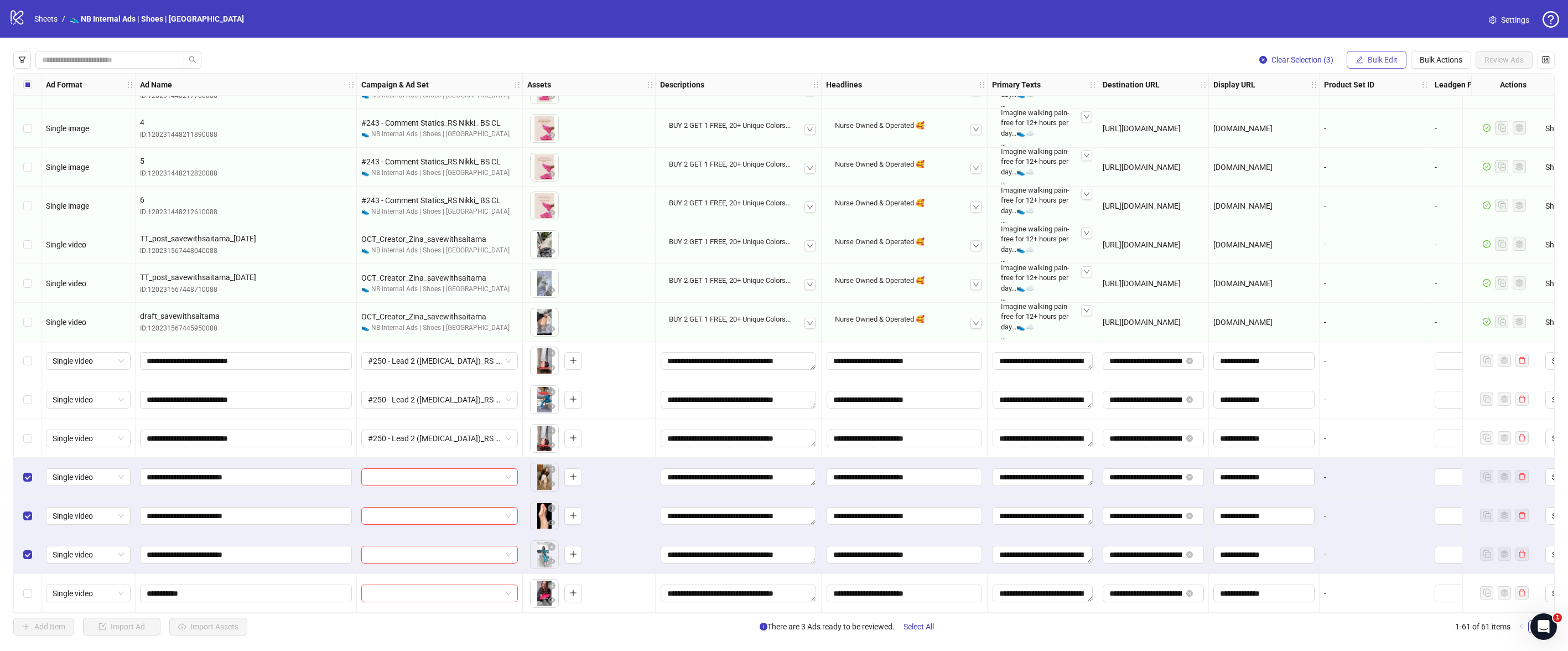
click at [1390, 68] on button "Bulk Edit" at bounding box center [1377, 60] width 60 height 18
click at [1398, 122] on span "Campaign & Ad Set" at bounding box center [1388, 117] width 66 height 12
click at [1445, 109] on span at bounding box center [1345, 107] width 208 height 16
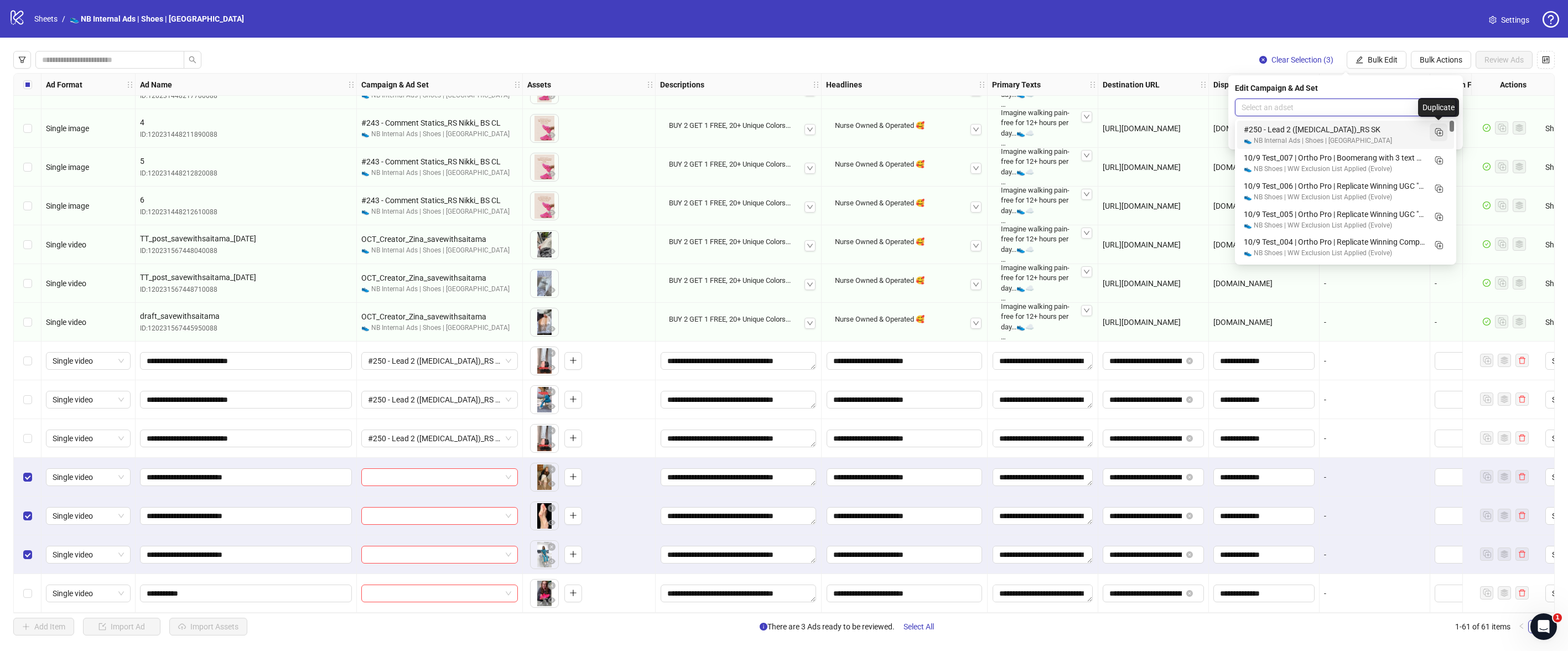
click at [1444, 135] on icon "Duplicate" at bounding box center [1438, 132] width 11 height 11
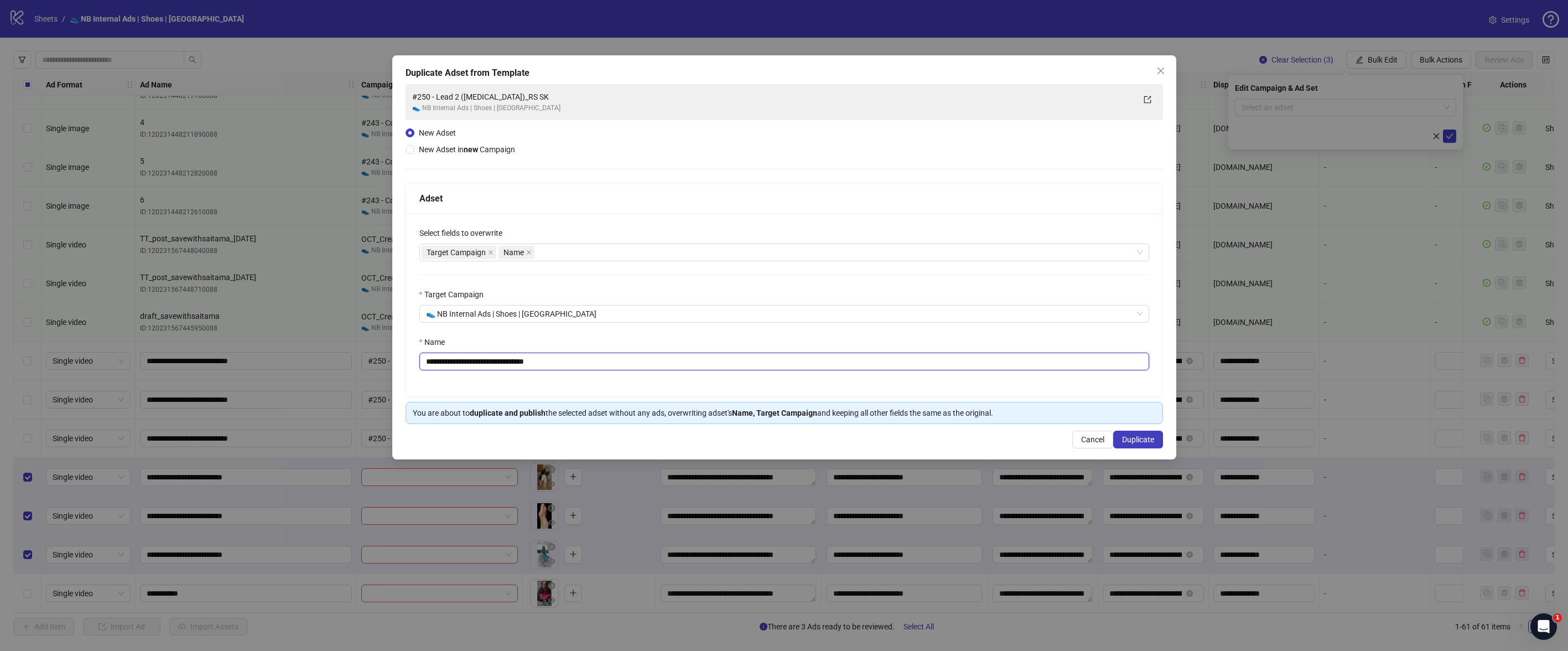
click at [572, 366] on input "**********" at bounding box center [784, 362] width 730 height 18
paste input "text"
type input "**********"
click at [1154, 443] on span "Duplicate" at bounding box center [1138, 439] width 32 height 9
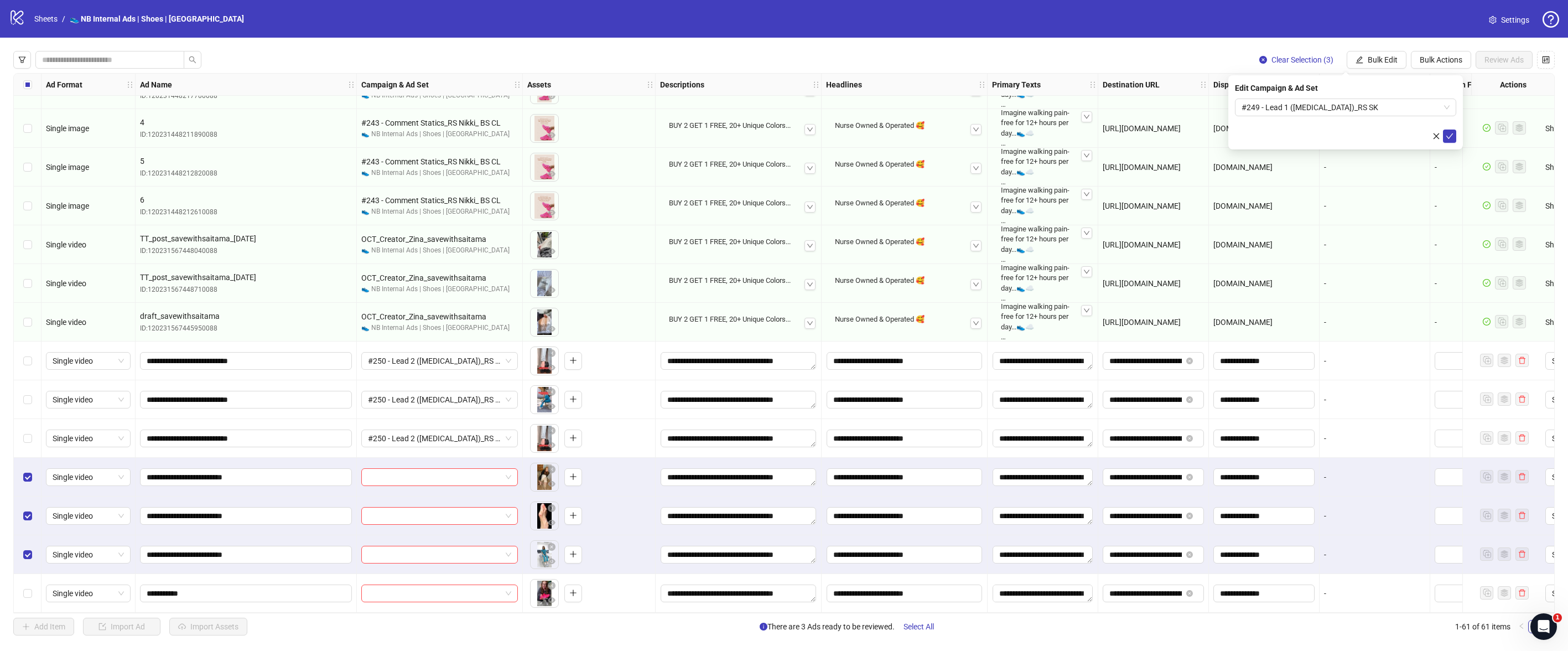
click at [1447, 136] on icon "check" at bounding box center [1450, 136] width 7 height 5
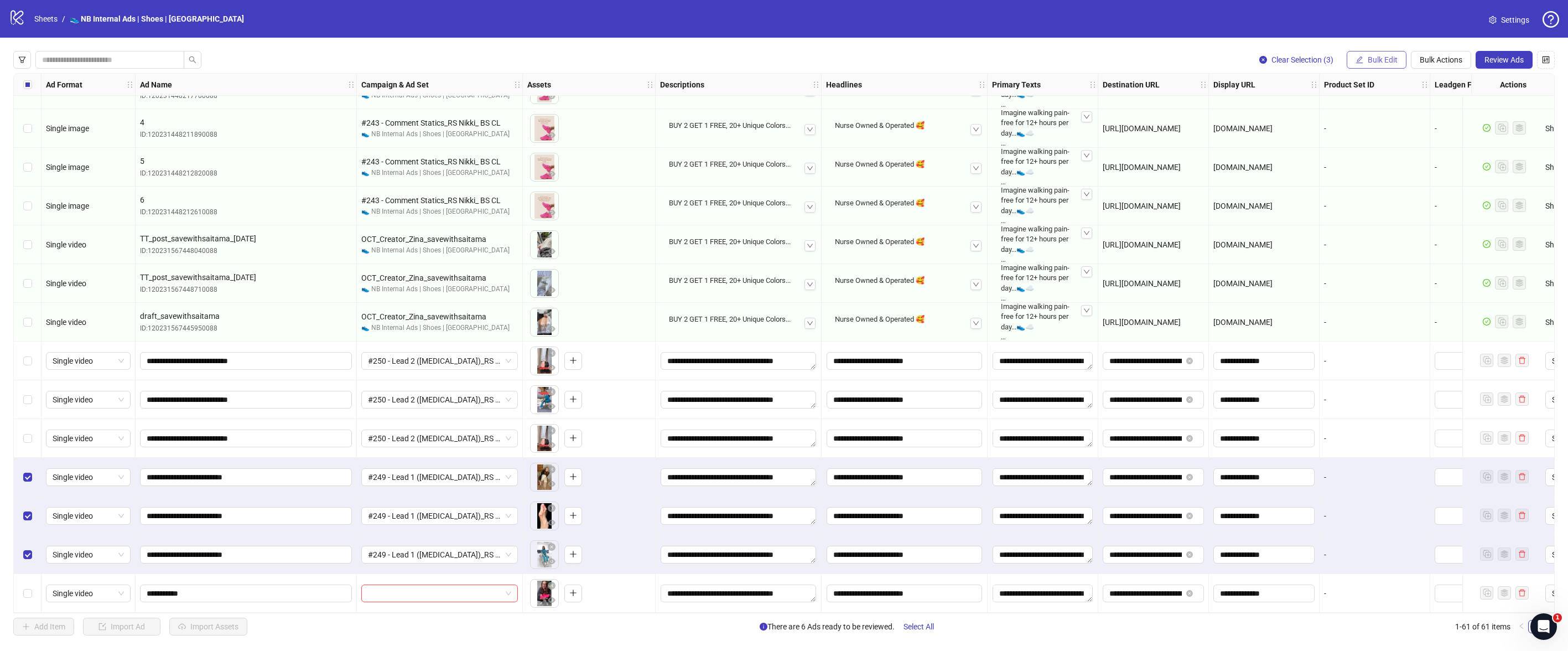
click at [1398, 64] on button "Bulk Edit" at bounding box center [1377, 60] width 60 height 18
click at [1394, 121] on span "Campaign & Ad Set" at bounding box center [1388, 117] width 66 height 12
click at [1447, 109] on span "#249 - Lead 1 ([MEDICAL_DATA])_RS SK" at bounding box center [1345, 107] width 208 height 16
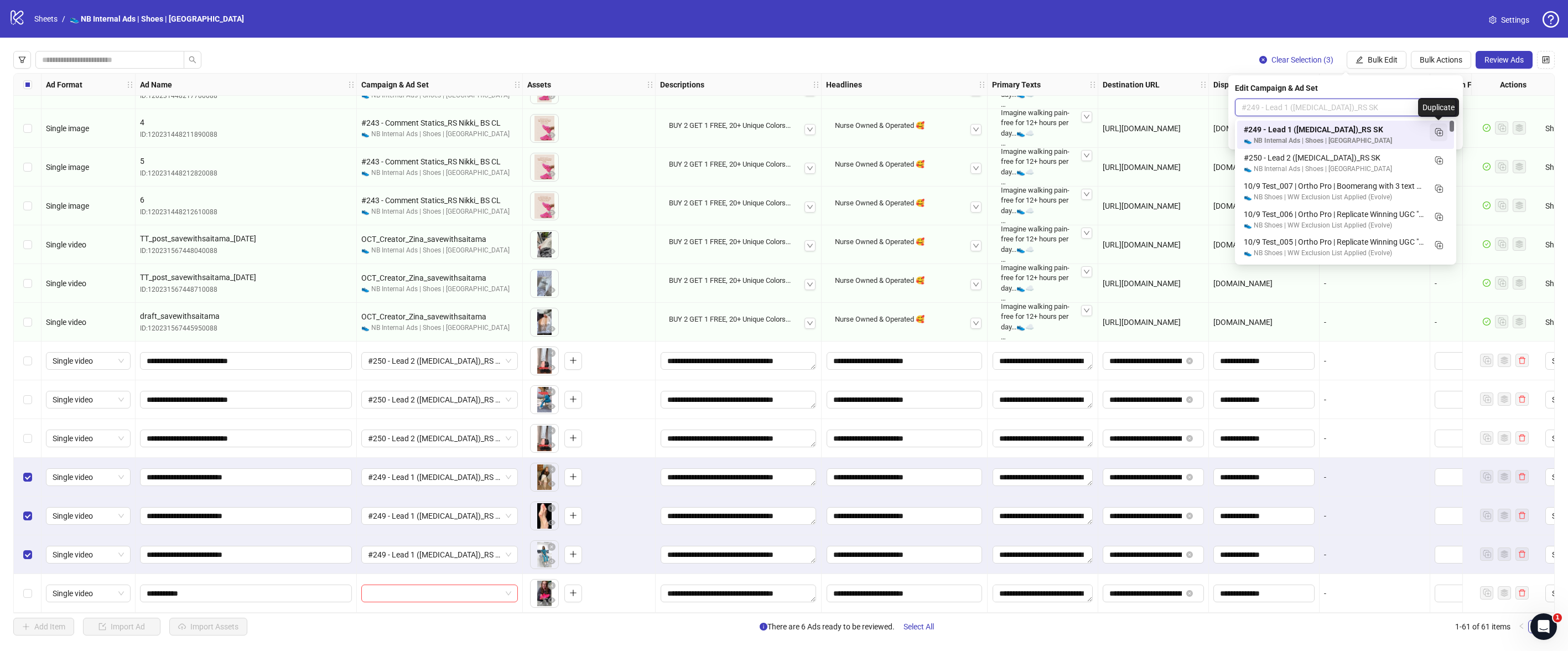
click at [1443, 134] on icon "Duplicate" at bounding box center [1438, 132] width 11 height 11
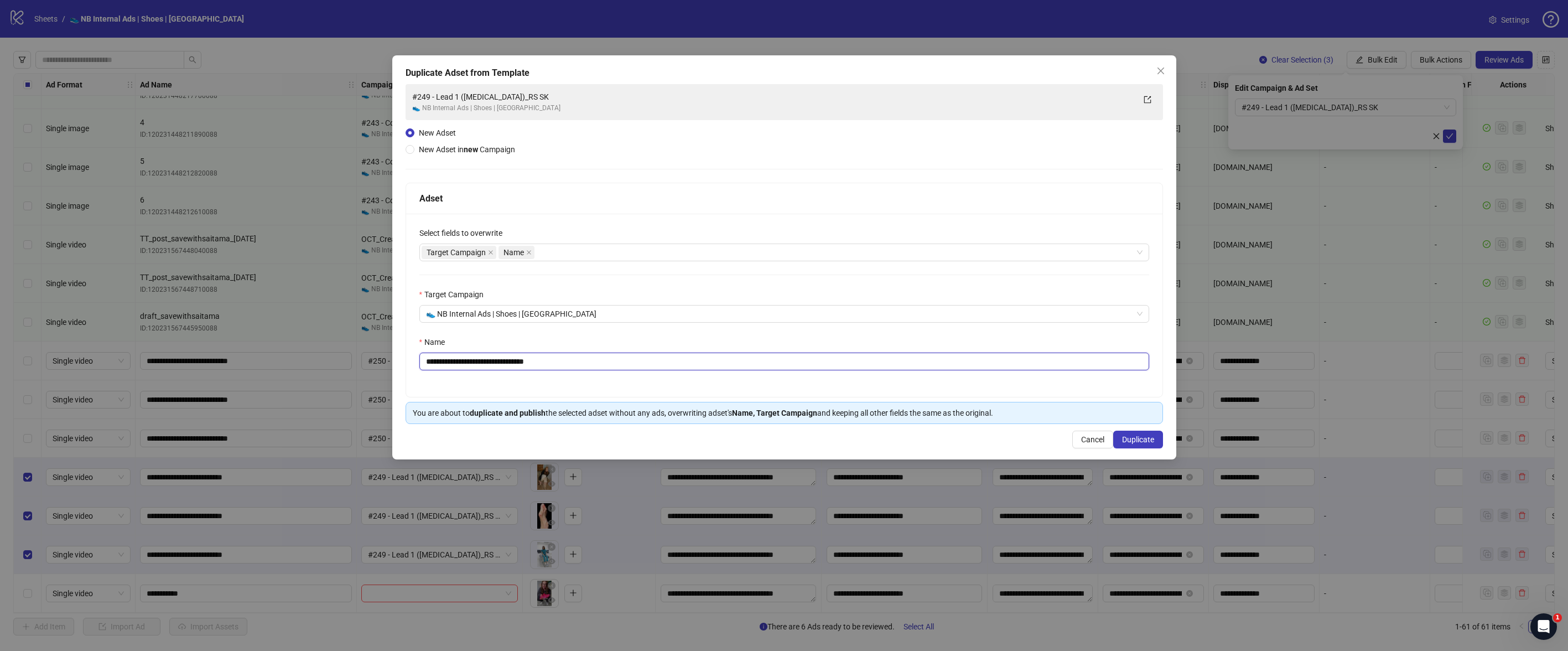
click at [553, 365] on input "**********" at bounding box center [784, 362] width 730 height 18
paste input "text"
type input "**********"
click at [1145, 433] on button "Duplicate" at bounding box center [1138, 440] width 50 height 18
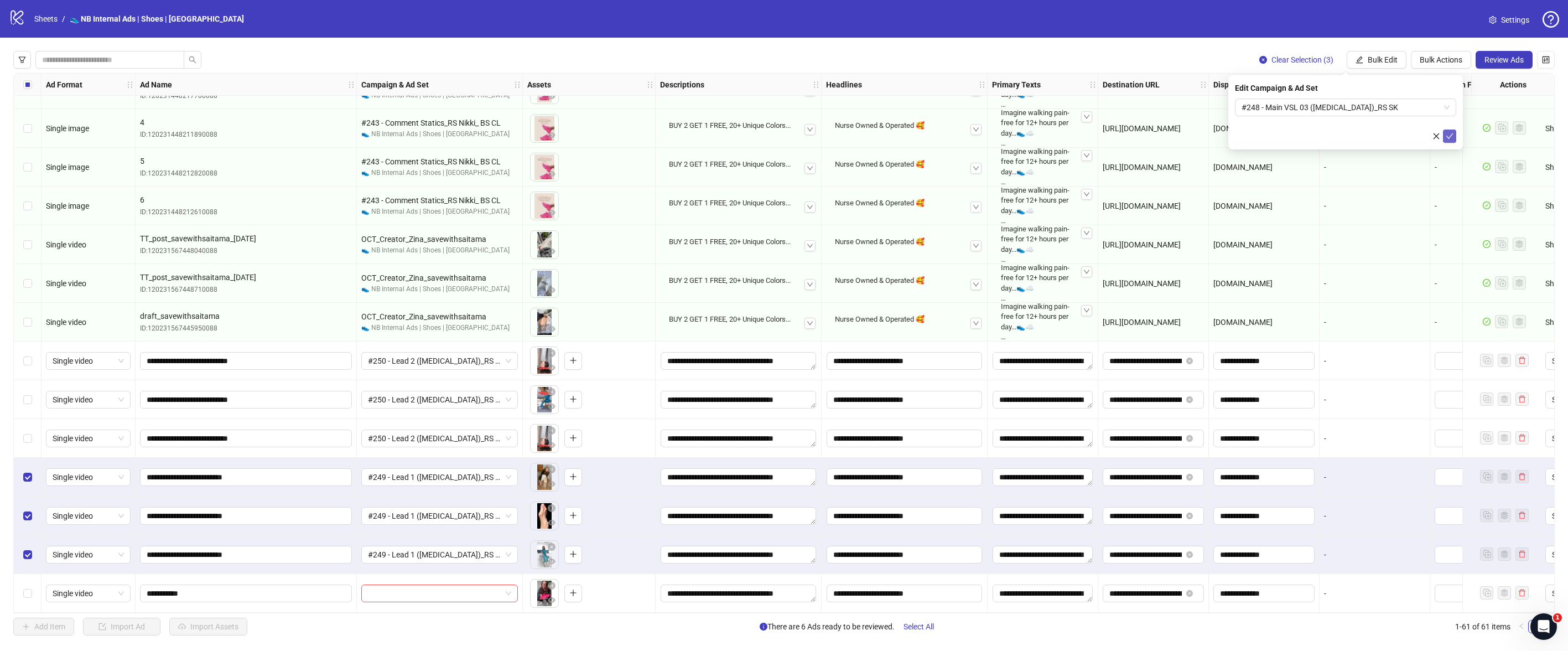
click at [1451, 136] on icon "check" at bounding box center [1449, 136] width 7 height 7
click at [1373, 62] on span "Bulk Edit" at bounding box center [1383, 60] width 30 height 9
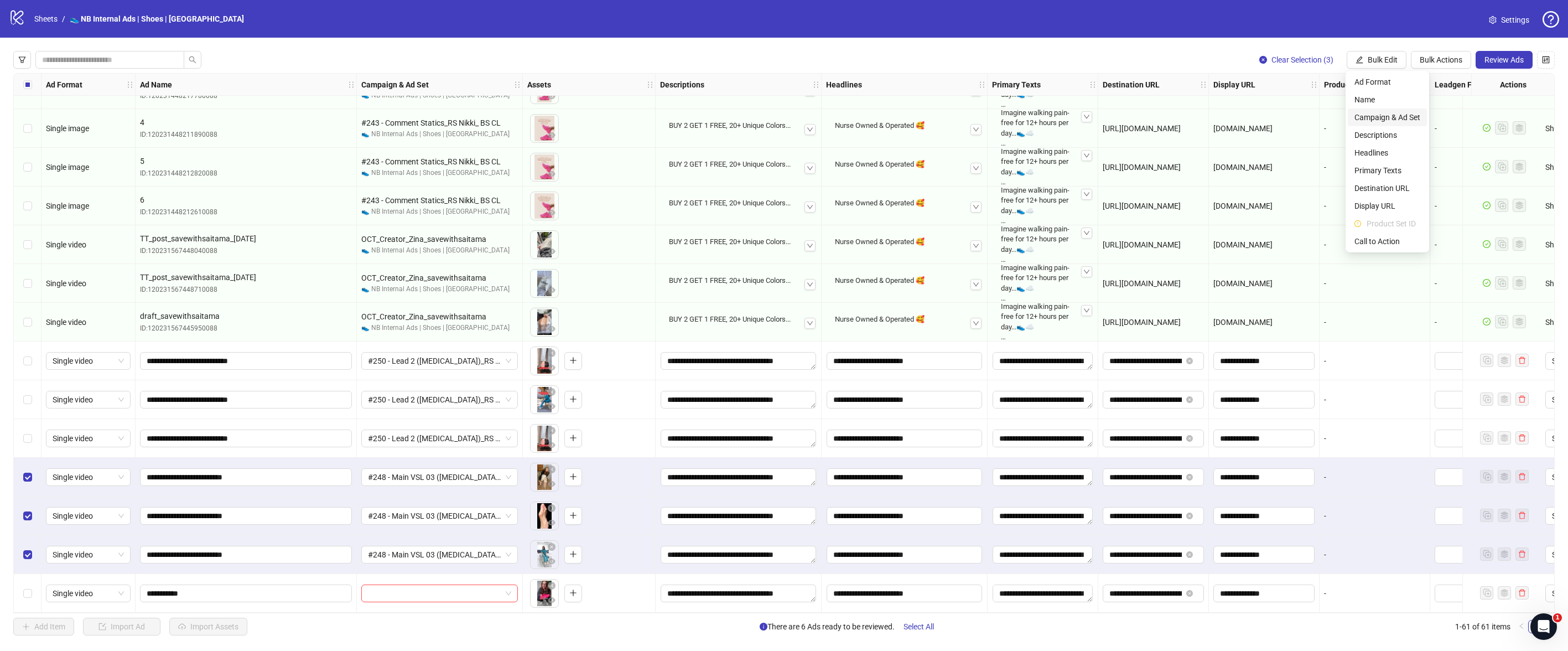
click at [1385, 115] on span "Campaign & Ad Set" at bounding box center [1388, 117] width 66 height 12
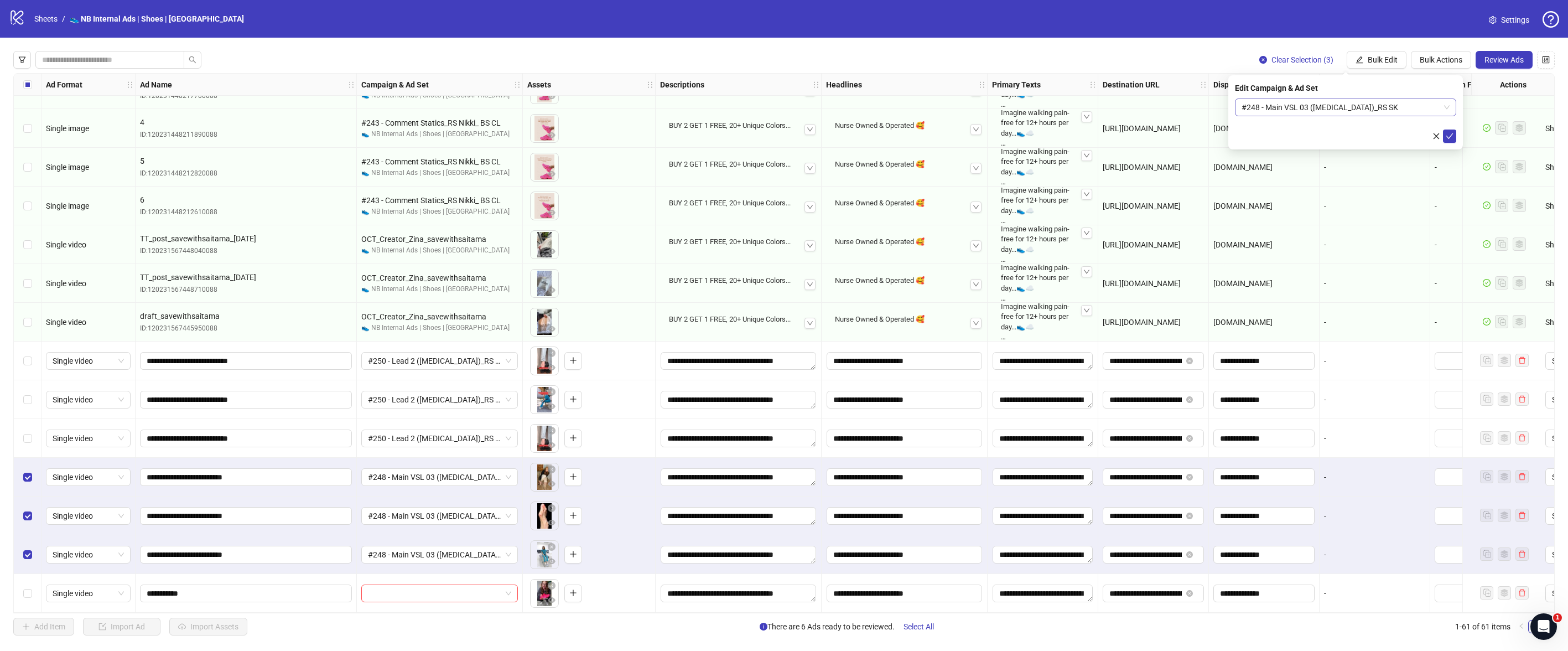
click at [1402, 111] on span "#248 - Main VSL 03 ([MEDICAL_DATA])_RS SK" at bounding box center [1345, 107] width 208 height 16
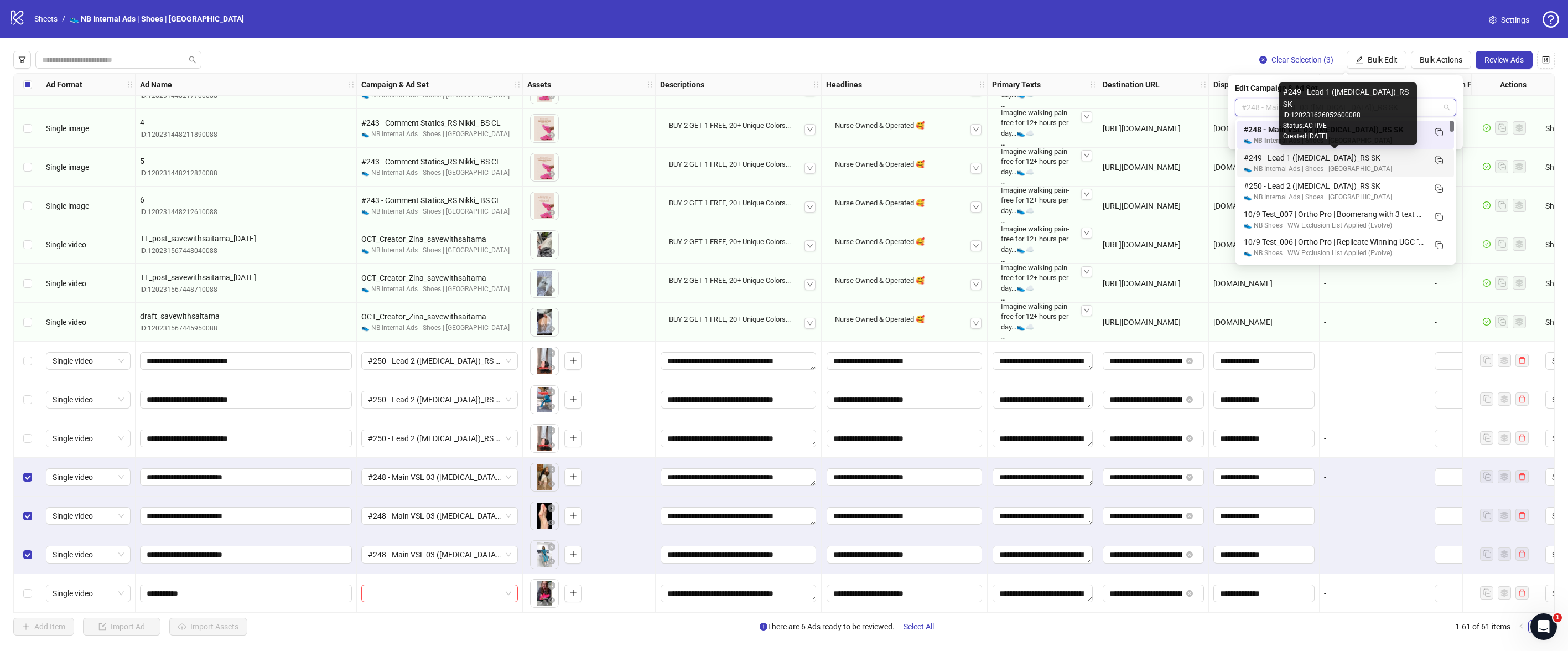
click at [1373, 161] on div "#249 - Lead 1 ([MEDICAL_DATA])_RS SK" at bounding box center [1335, 157] width 182 height 12
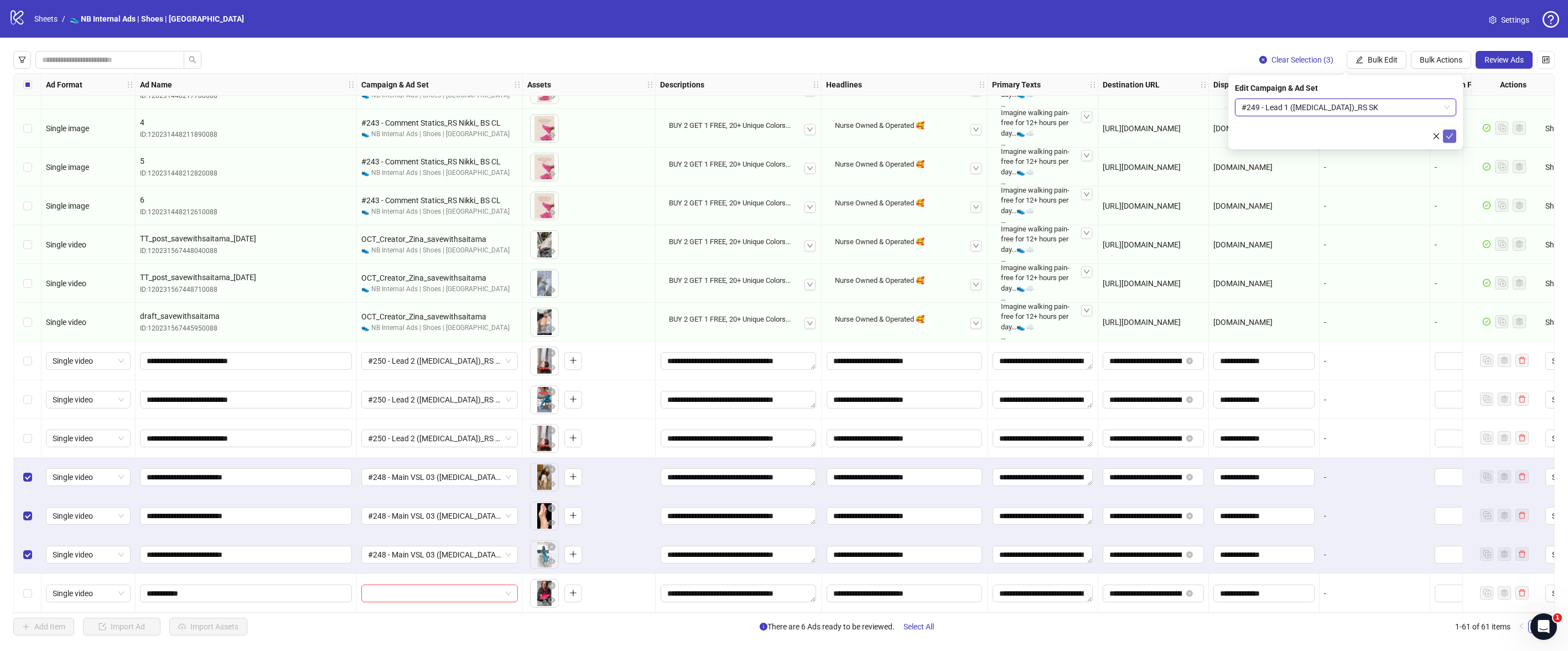
click at [1453, 137] on icon "check" at bounding box center [1449, 136] width 7 height 7
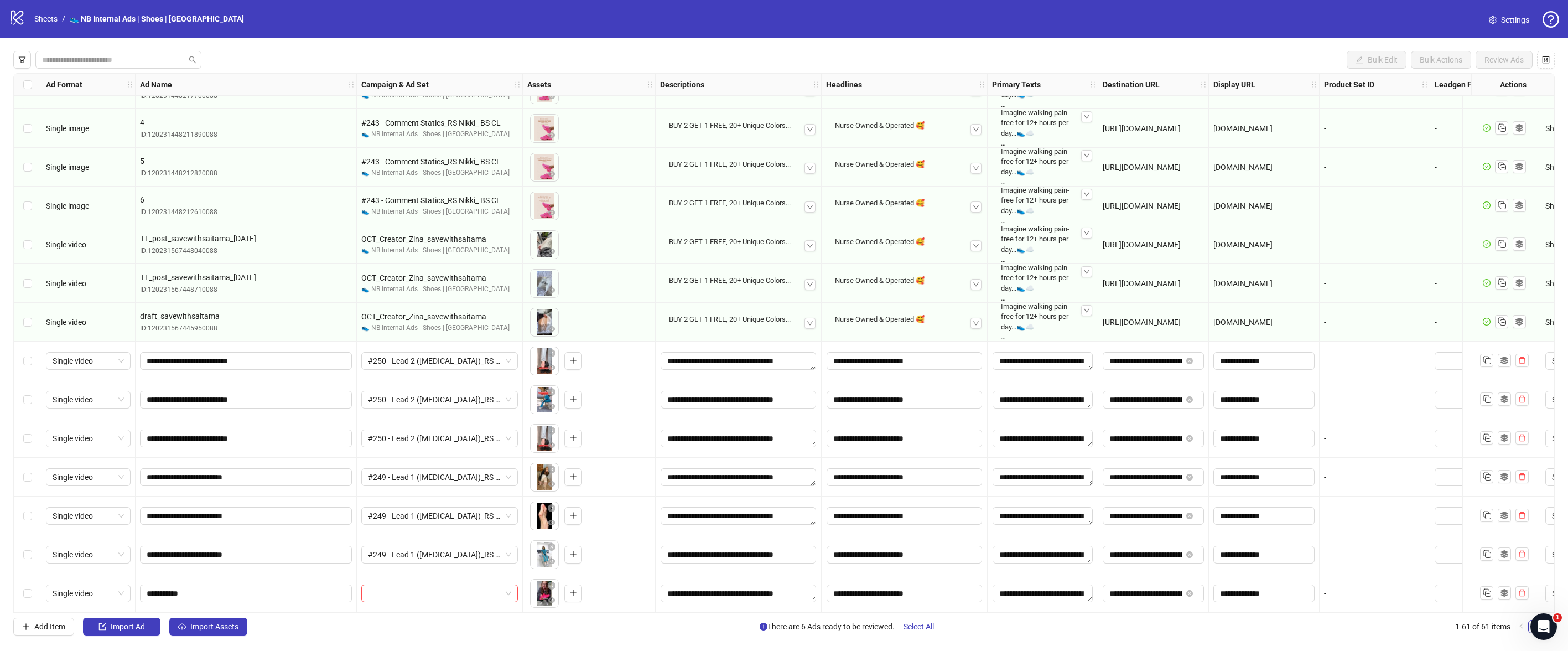
click at [31, 590] on div "Select row 61" at bounding box center [27, 593] width 28 height 39
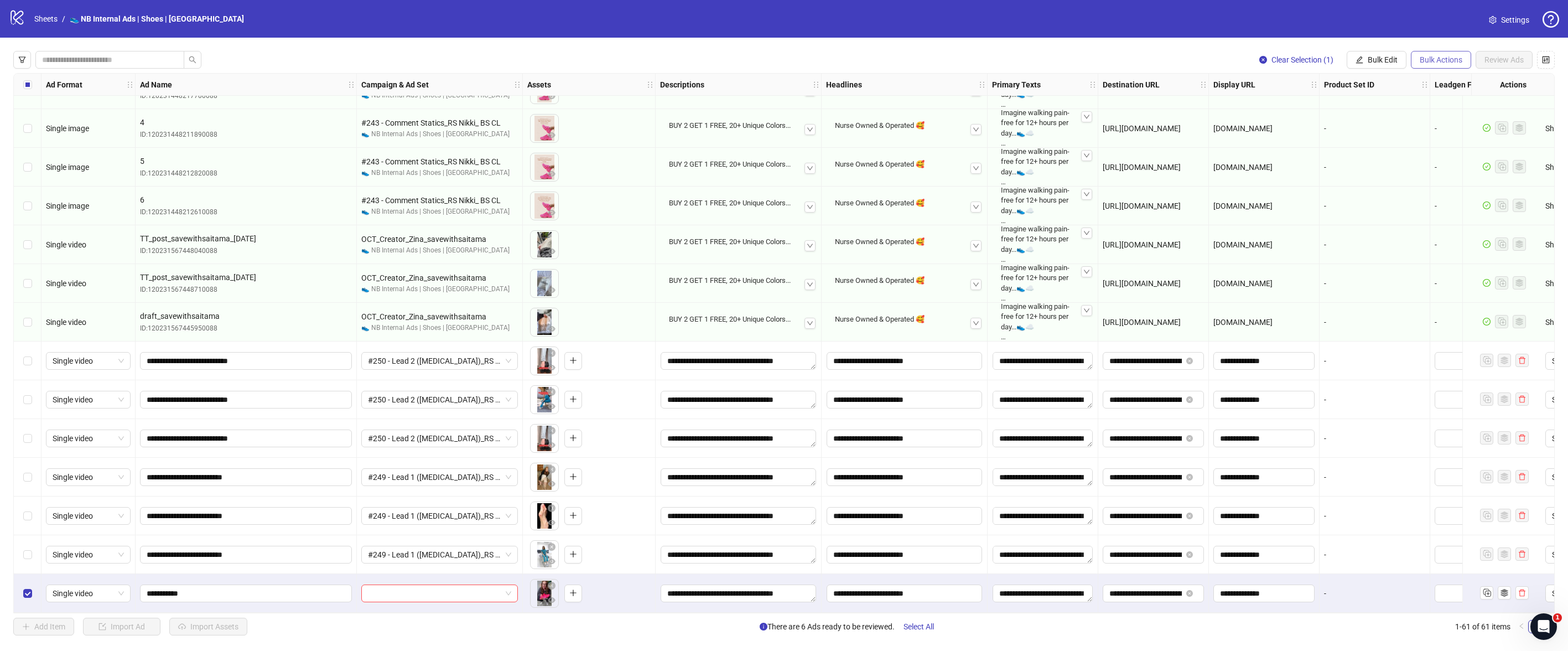
click at [1439, 64] on span "Bulk Actions" at bounding box center [1441, 60] width 43 height 9
click at [1388, 64] on span "Bulk Edit" at bounding box center [1383, 60] width 30 height 9
click at [1388, 120] on span "Campaign & Ad Set" at bounding box center [1388, 117] width 66 height 12
click at [1434, 110] on input "search" at bounding box center [1341, 107] width 198 height 16
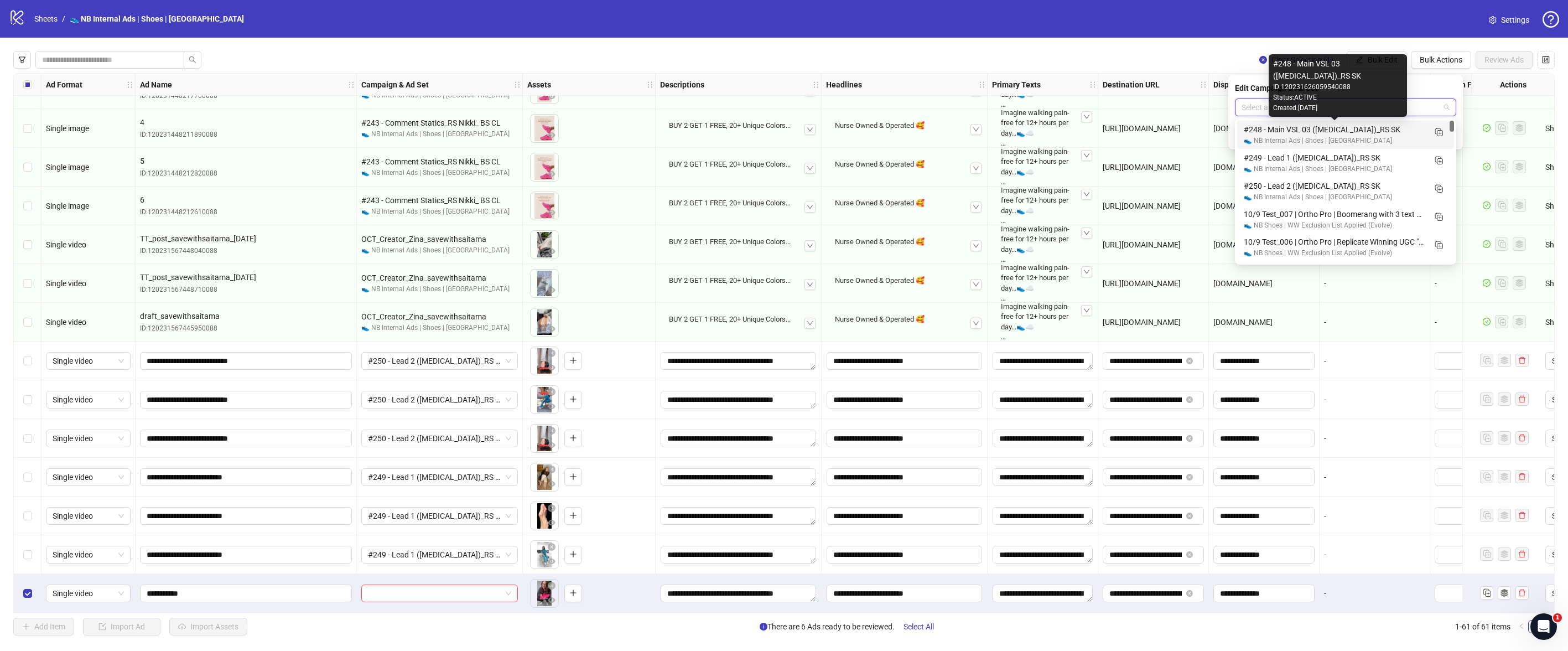
click at [1343, 133] on div "#248 - Main VSL 03 ([MEDICAL_DATA])_RS SK" at bounding box center [1335, 130] width 182 height 12
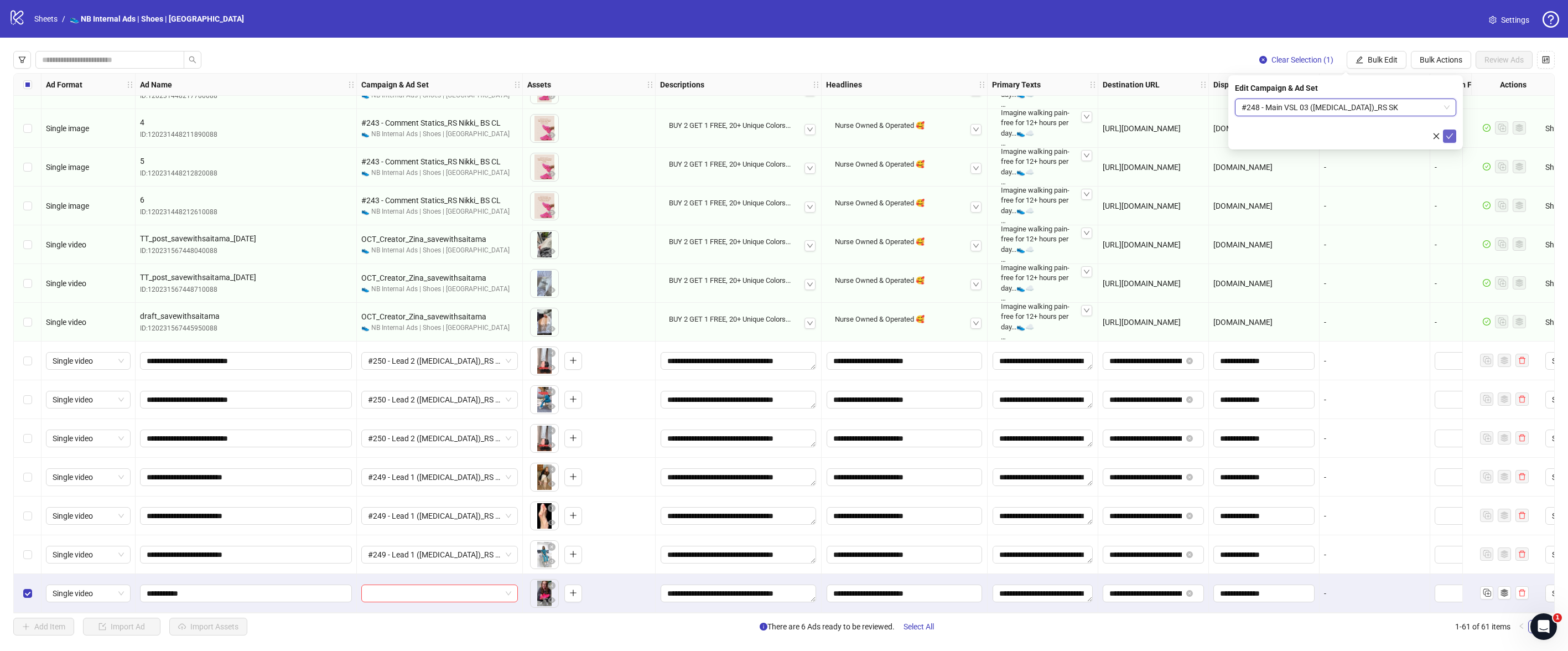
click at [1454, 133] on button "submit" at bounding box center [1450, 136] width 14 height 14
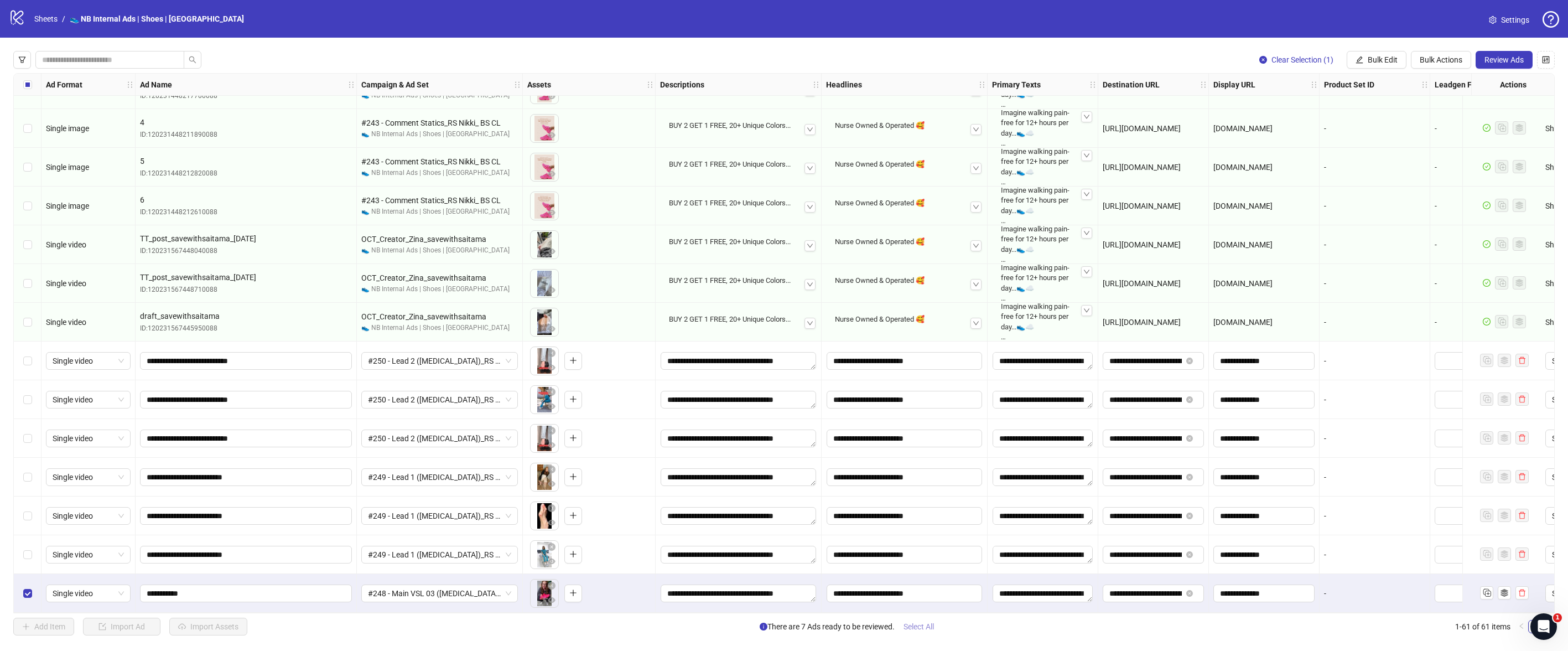
click at [932, 629] on span "Select All" at bounding box center [919, 627] width 31 height 9
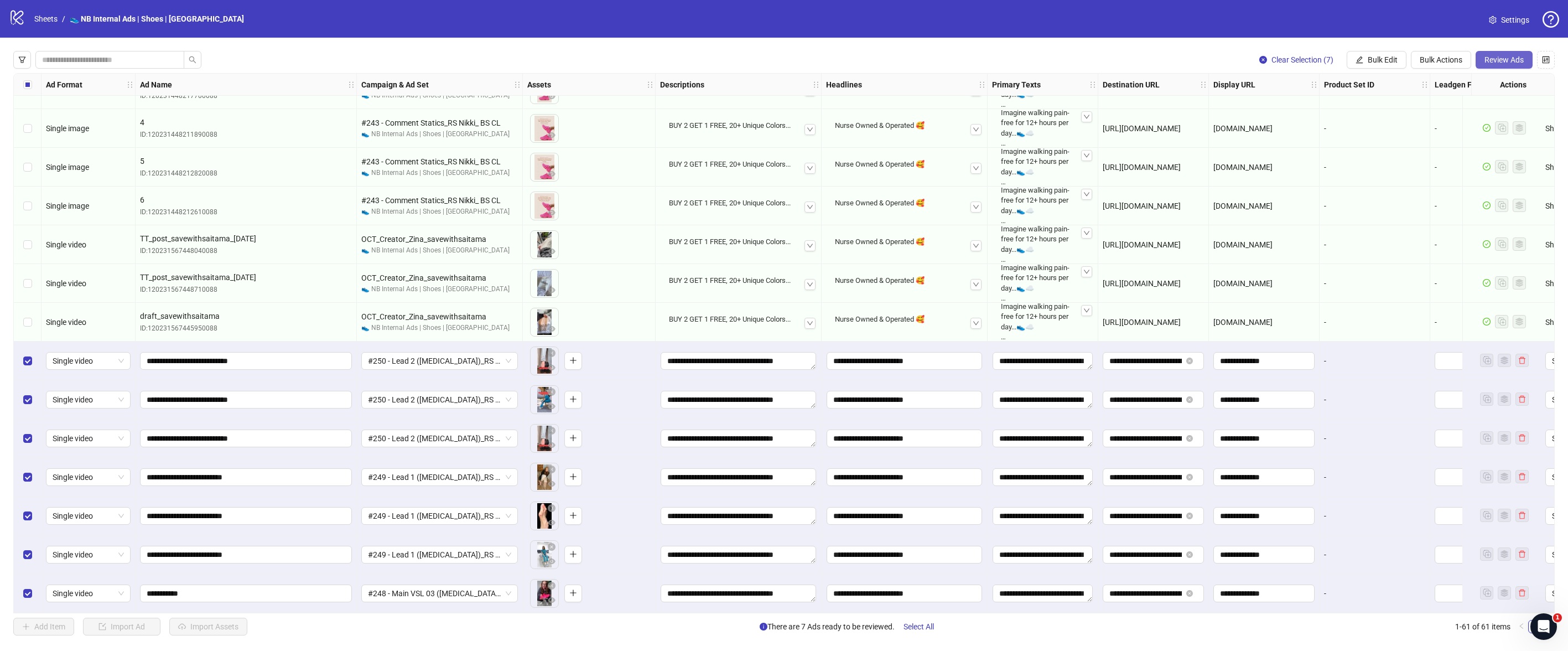
click at [1500, 50] on div "Clear Selection (7) Bulk Edit Bulk Actions Review Ads Ad Format Ad Name Campaig…" at bounding box center [784, 343] width 1568 height 611
click at [1512, 58] on span "Review Ads" at bounding box center [1504, 60] width 39 height 9
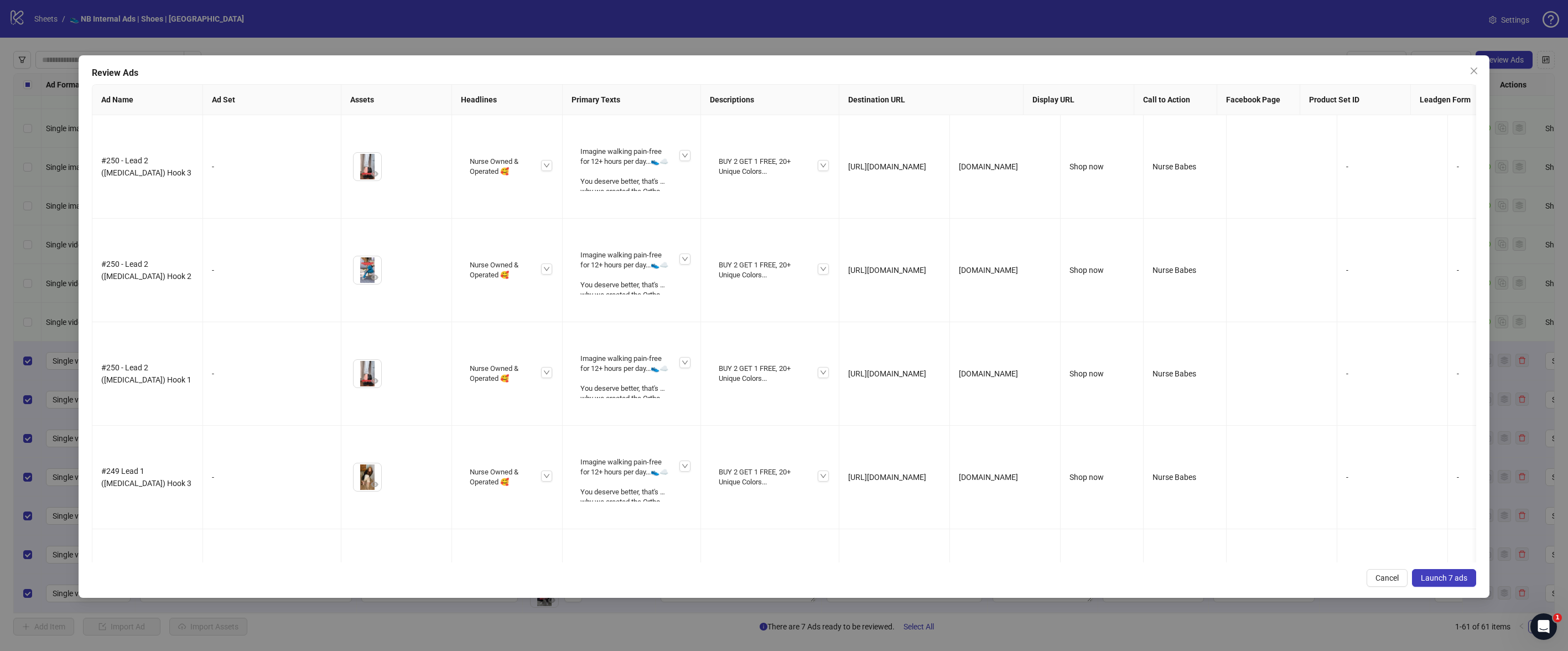
click at [1441, 581] on span "Launch 7 ads" at bounding box center [1444, 578] width 47 height 9
